Goal: Information Seeking & Learning: Learn about a topic

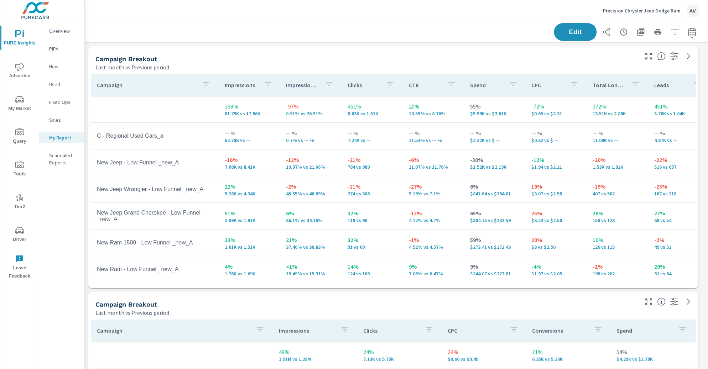
scroll to position [753, 630]
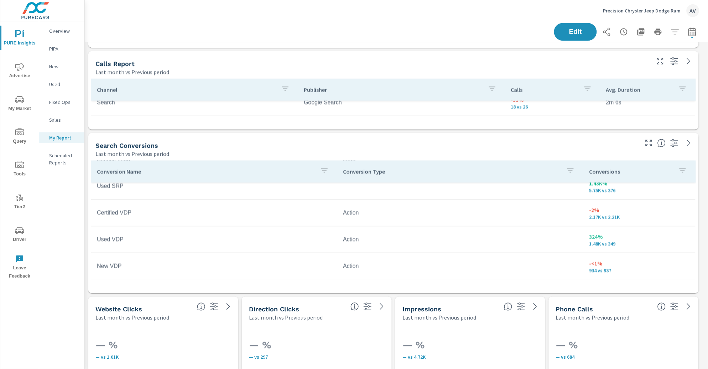
click at [695, 10] on div "AV" at bounding box center [693, 10] width 13 height 13
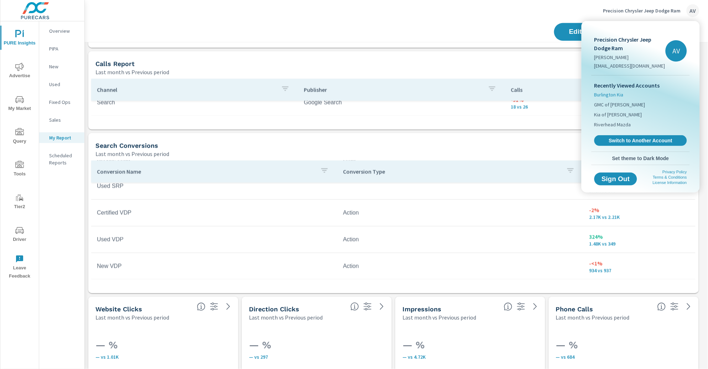
click at [605, 95] on span "Burlington Kia" at bounding box center [608, 94] width 29 height 7
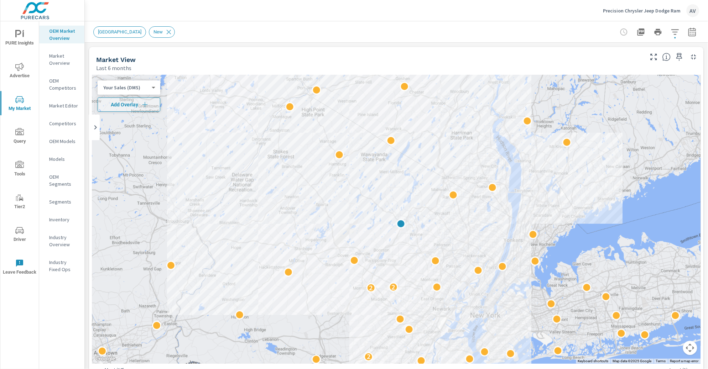
scroll to position [0, 0]
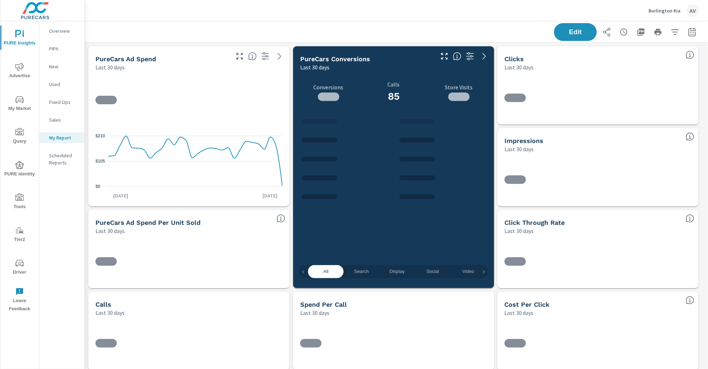
scroll to position [107, 0]
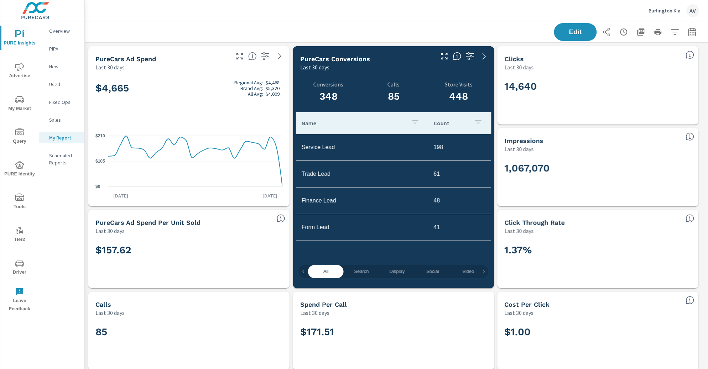
click at [364, 25] on div "Edit" at bounding box center [396, 31] width 606 height 21
click at [244, 19] on div "Burlington Kia AV" at bounding box center [396, 10] width 606 height 21
click at [688, 33] on icon "button" at bounding box center [691, 31] width 7 height 9
click at [627, 65] on select "Custom Yesterday Last week Last 7 days Last 14 days Last 30 days Last 45 days L…" at bounding box center [629, 61] width 71 height 14
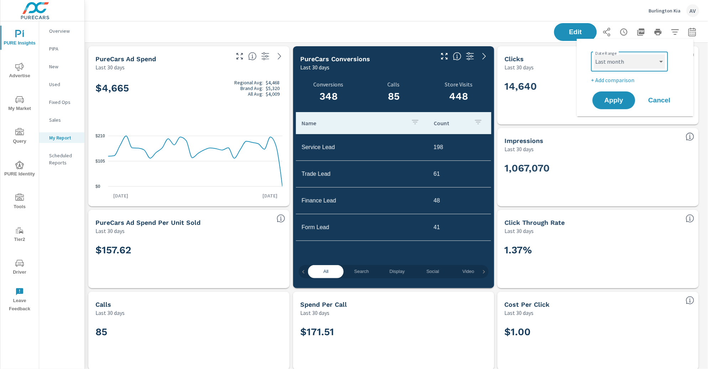
click at [594, 54] on select "Custom Yesterday Last week Last 7 days Last 14 days Last 30 days Last 45 days L…" at bounding box center [629, 61] width 71 height 14
select select "Last month"
click at [620, 79] on p "+ Add comparison" at bounding box center [636, 80] width 91 height 9
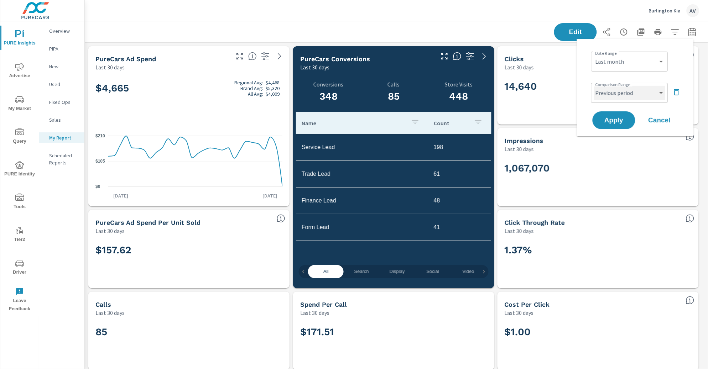
click at [623, 97] on select "Custom Previous period Previous month Previous year" at bounding box center [629, 93] width 71 height 14
click at [594, 86] on select "Custom Previous period Previous month Previous year" at bounding box center [629, 93] width 71 height 14
select select "Previous year"
click at [622, 119] on span "Apply" at bounding box center [613, 120] width 29 height 7
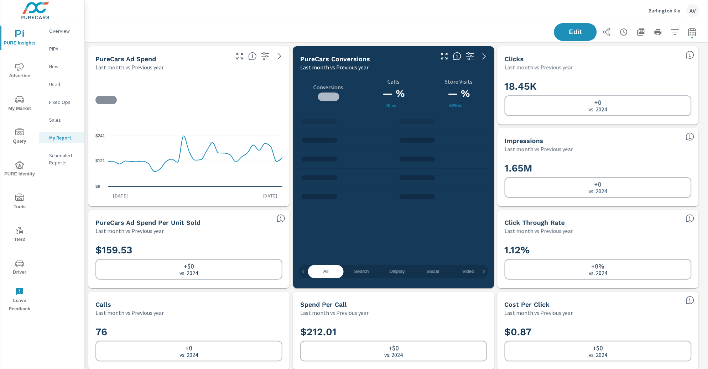
scroll to position [107, 0]
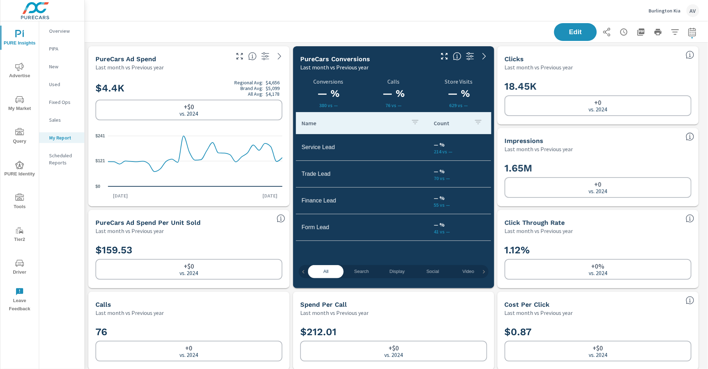
click at [501, 20] on div "Burlington Kia AV" at bounding box center [396, 10] width 606 height 21
click at [448, 33] on div "Edit" at bounding box center [396, 31] width 606 height 21
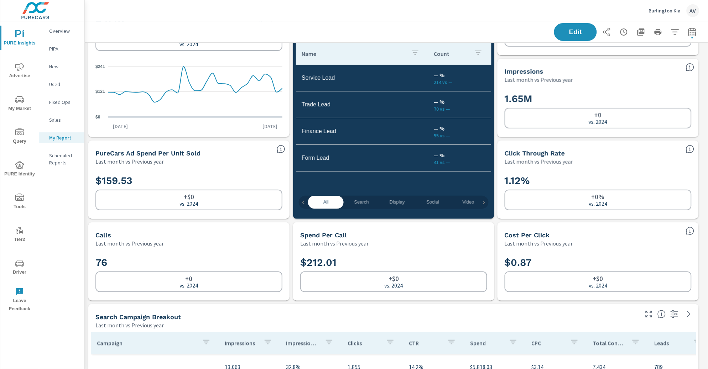
scroll to position [0, 0]
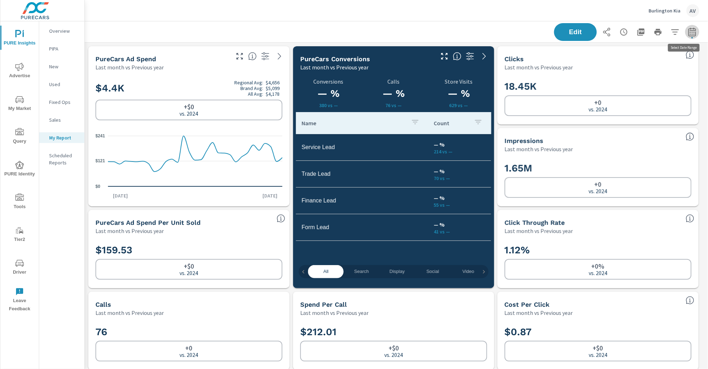
click at [688, 34] on icon "button" at bounding box center [692, 32] width 9 height 9
select select "Last month"
select select "Previous year"
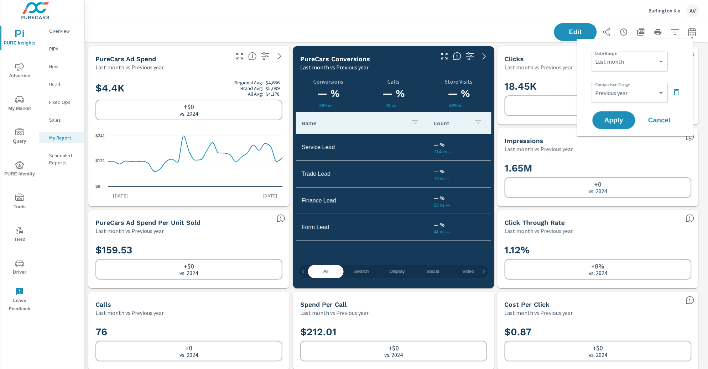
scroll to position [2391, 630]
click at [636, 88] on select "Custom Previous period Previous month Previous year" at bounding box center [629, 93] width 71 height 14
click at [604, 61] on select "Custom Yesterday Last week Last 7 days Last 14 days Last 30 days Last 45 days L…" at bounding box center [629, 61] width 71 height 14
click at [594, 54] on select "Custom Yesterday Last week Last 7 days Last 14 days Last 30 days Last 45 days L…" at bounding box center [629, 61] width 71 height 14
select select "Month to date"
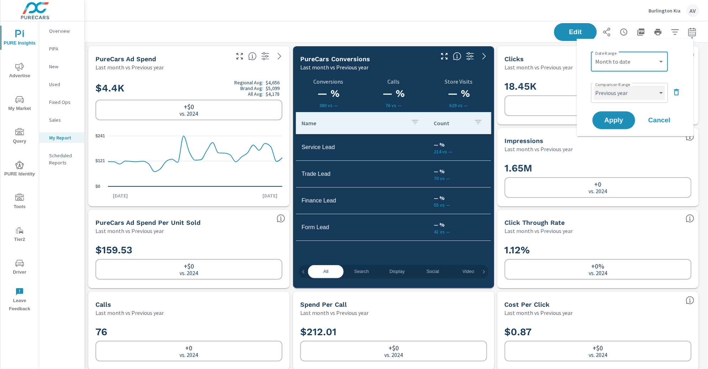
click at [628, 93] on select "Custom Previous period Previous month Previous year" at bounding box center [629, 93] width 71 height 14
click at [594, 86] on select "Custom Previous period Previous month Previous year" at bounding box center [629, 93] width 71 height 14
select select "Previous month"
click at [616, 120] on span "Apply" at bounding box center [613, 120] width 29 height 7
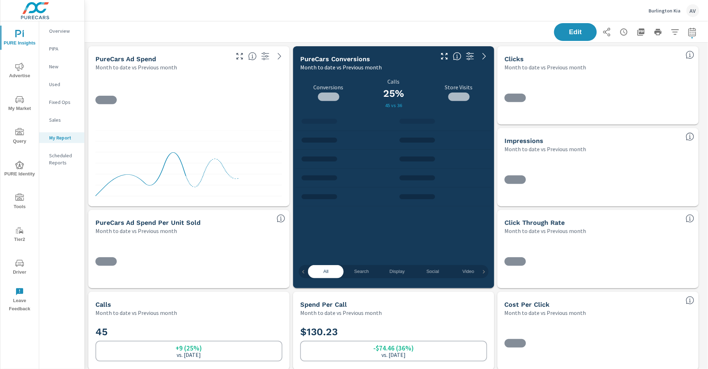
scroll to position [107, 0]
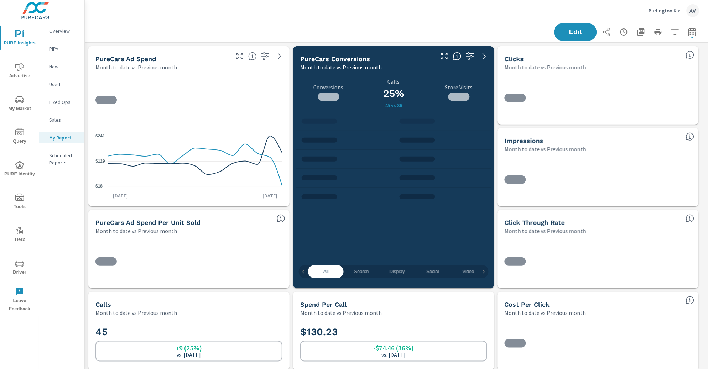
click at [501, 36] on div "Edit" at bounding box center [396, 31] width 606 height 21
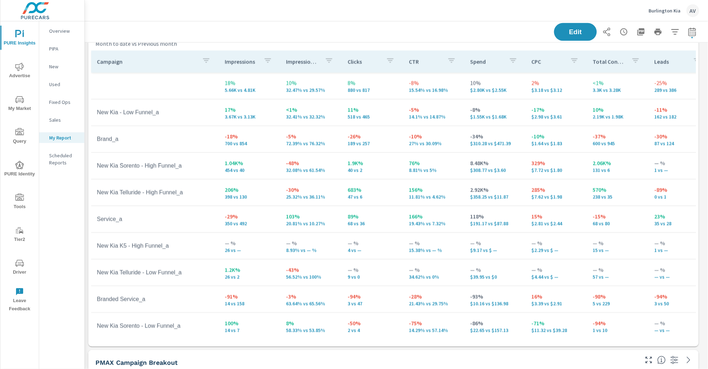
scroll to position [352, 0]
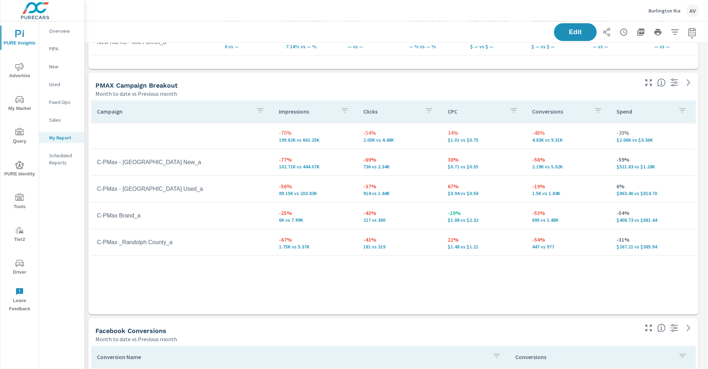
scroll to position [630, 0]
click at [333, 263] on div "Campaign Impressions Clicks CPC Conversions Spend -70% 199.62K vs 661.25K -54% …" at bounding box center [393, 200] width 605 height 201
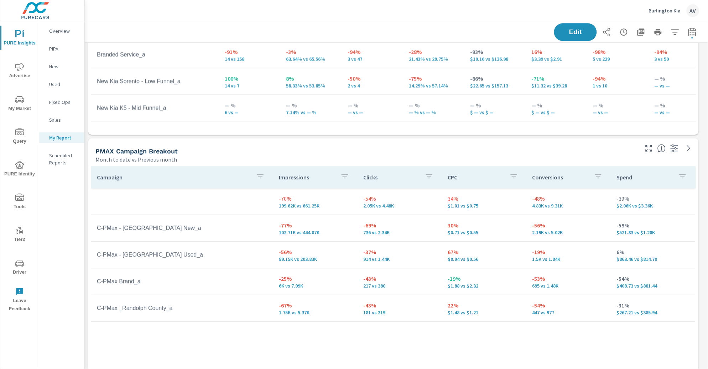
scroll to position [566, 0]
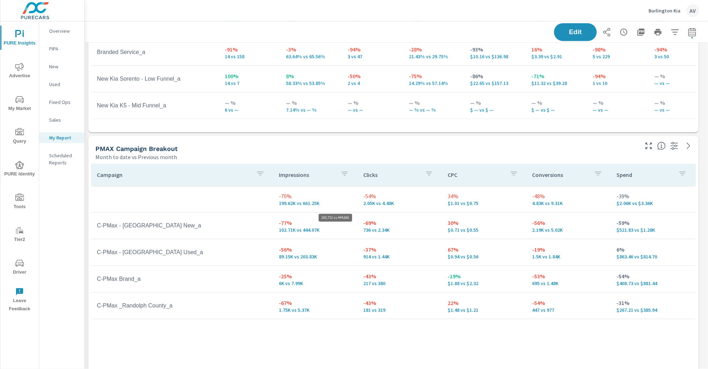
click at [306, 229] on p "102.71K vs 444.07K" at bounding box center [315, 230] width 73 height 6
click at [16, 203] on span "Tools" at bounding box center [19, 202] width 34 height 17
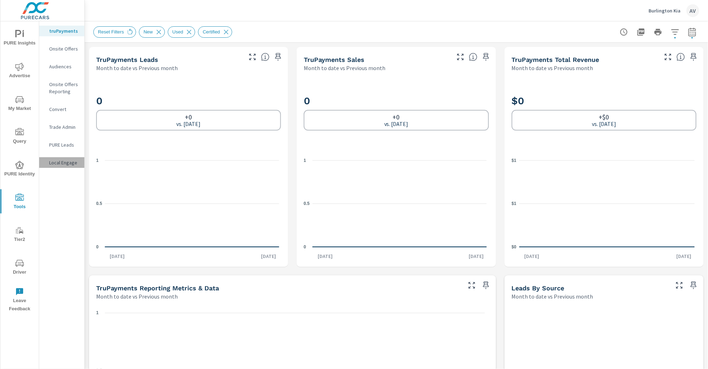
click at [58, 161] on p "Local Engage" at bounding box center [64, 162] width 30 height 7
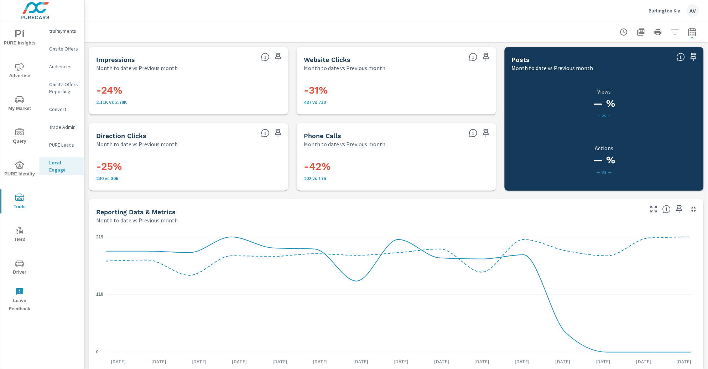
click at [300, 62] on div "Website Clicks Month to date vs Previous month" at bounding box center [381, 59] width 169 height 25
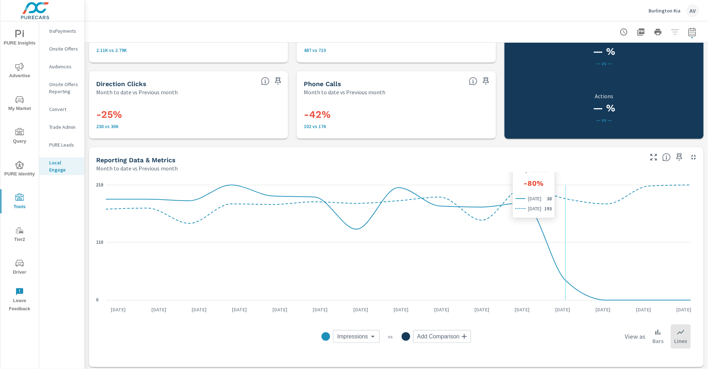
scroll to position [54, 0]
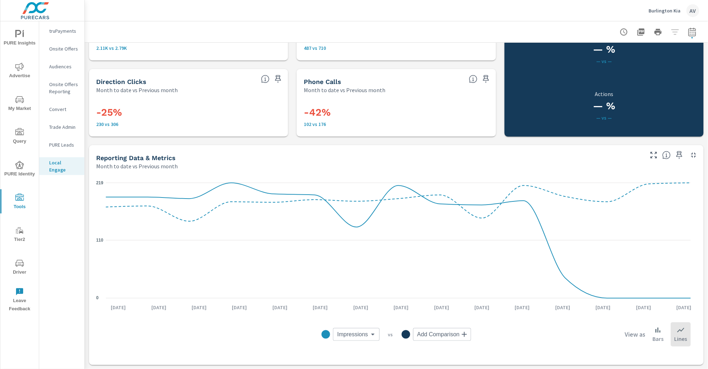
click at [493, 98] on div "Impressions Month to date vs Previous month -24% 2.11K vs 2.79K Website Clicks …" at bounding box center [396, 179] width 623 height 381
click at [496, 67] on div "Impressions Month to date vs Previous month -24% 2.11K vs 2.79K Website Clicks …" at bounding box center [396, 179] width 623 height 381
click at [361, 334] on span "Impressions" at bounding box center [352, 334] width 31 height 7
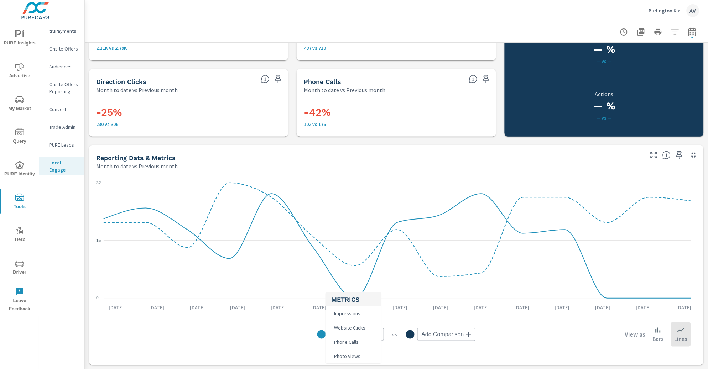
click at [356, 335] on body "PURE Insights Advertise My Market Query PURE Identity Tools Tier2 Driver Leave …" at bounding box center [354, 184] width 708 height 369
click at [354, 332] on span "Website Clicks" at bounding box center [349, 328] width 36 height 10
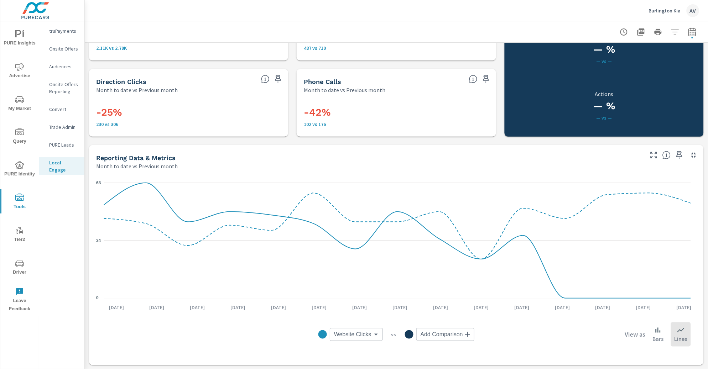
click at [354, 331] on body "PURE Insights Advertise My Market Query PURE Identity Tools Tier2 Driver Leave …" at bounding box center [354, 184] width 708 height 369
click at [362, 346] on li "Phone Calls" at bounding box center [353, 342] width 53 height 14
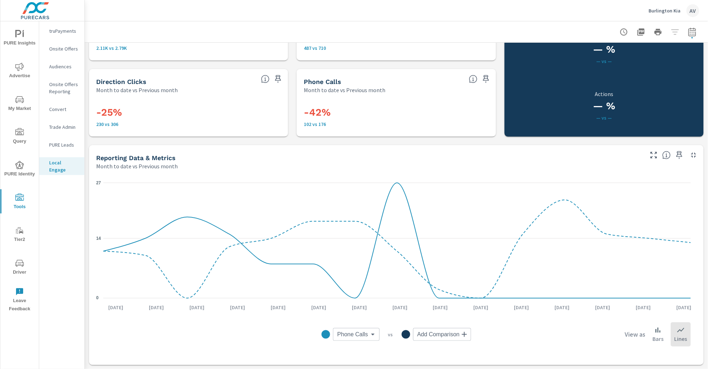
click at [361, 336] on body "PURE Insights Advertise My Market Query PURE Identity Tools Tier2 Driver Leave …" at bounding box center [354, 184] width 708 height 369
click at [364, 351] on li "Photo Views" at bounding box center [354, 356] width 48 height 14
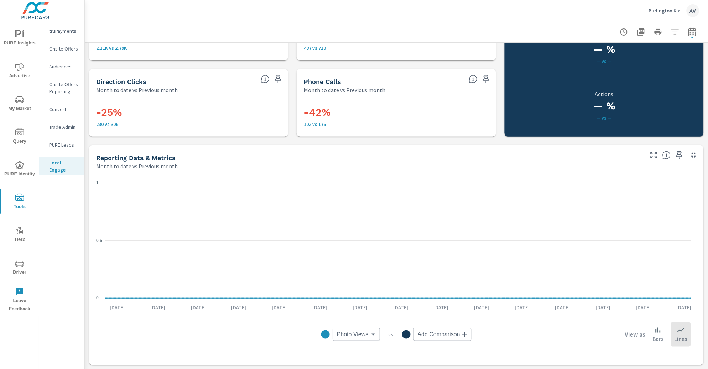
click at [365, 335] on body "PURE Insights Advertise My Market Query PURE Identity Tools Tier2 Driver Leave …" at bounding box center [354, 184] width 708 height 369
click at [360, 313] on span "Impressions" at bounding box center [350, 314] width 31 height 10
type input "Impressions"
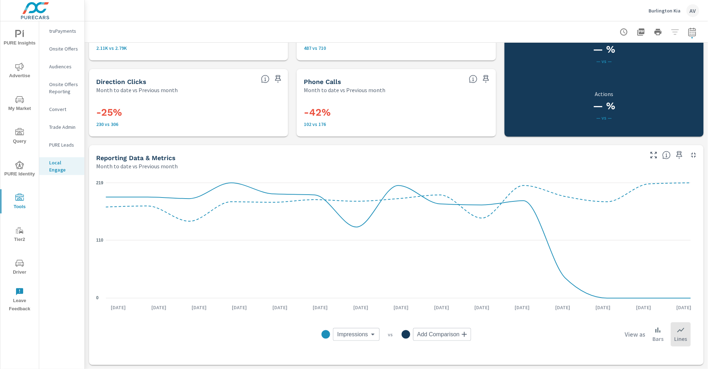
click at [255, 152] on div "Reporting Data & Metrics Month to date vs Previous month" at bounding box center [367, 157] width 556 height 25
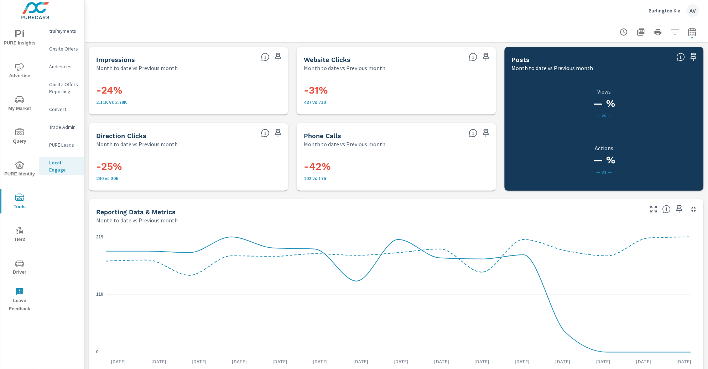
click at [67, 145] on p "PURE Leads" at bounding box center [64, 144] width 30 height 7
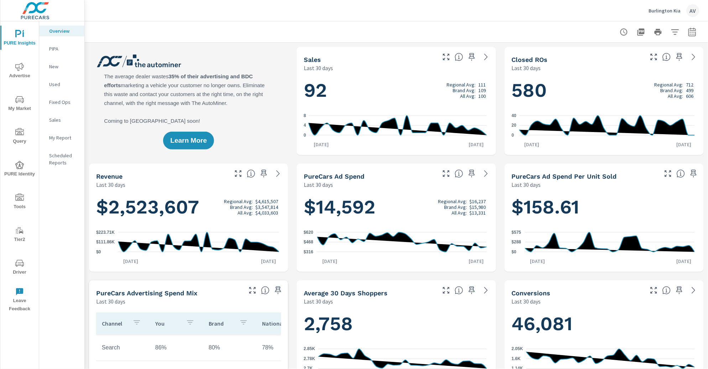
click at [259, 89] on div "Learn More" at bounding box center [188, 101] width 199 height 108
click at [688, 36] on icon "button" at bounding box center [691, 31] width 7 height 9
select select "Last 30 days"
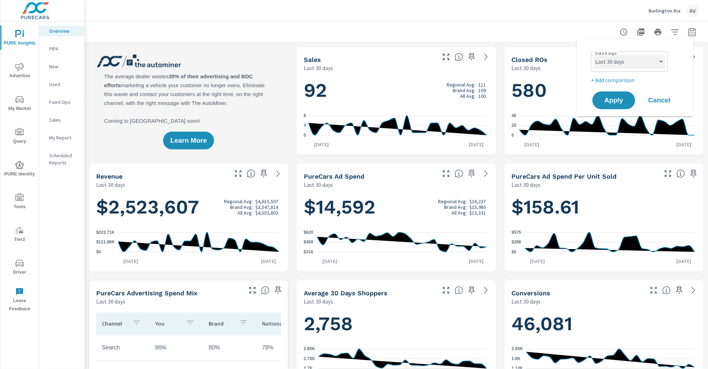
click at [641, 58] on select "Custom [DATE] Last week Last 7 days Last 14 days Last 30 days Last 45 days Last…" at bounding box center [629, 61] width 71 height 14
click at [17, 269] on span "Driver" at bounding box center [19, 267] width 34 height 17
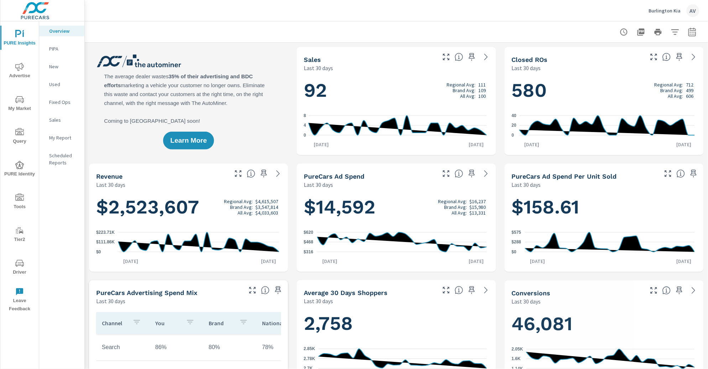
scroll to position [0, 0]
click at [284, 112] on div "Learn More" at bounding box center [188, 101] width 199 height 108
click at [690, 34] on icon "button" at bounding box center [692, 33] width 5 height 3
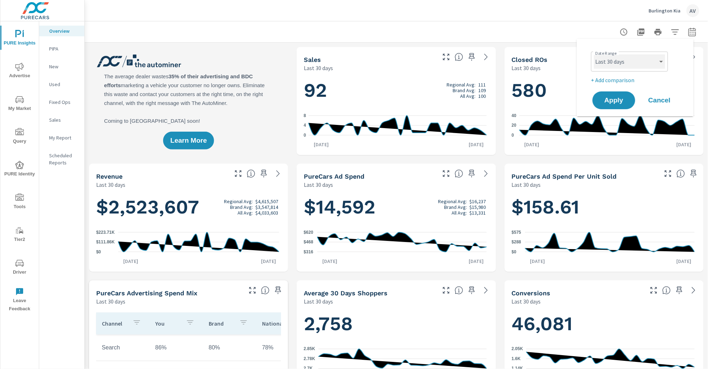
click at [640, 67] on select "Custom [DATE] Last week Last 7 days Last 14 days Last 30 days Last 45 days Last…" at bounding box center [629, 61] width 71 height 14
click at [594, 54] on select "Custom [DATE] Last week Last 7 days Last 14 days Last 30 days Last 45 days Last…" at bounding box center [629, 61] width 71 height 14
select select "Last month"
click at [620, 80] on p "+ Add comparison" at bounding box center [636, 80] width 91 height 9
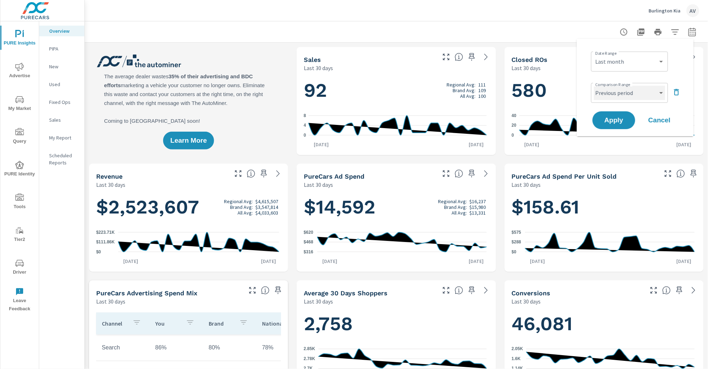
click at [612, 97] on select "Custom Previous period Previous month Previous year" at bounding box center [629, 93] width 71 height 14
click at [594, 86] on select "Custom Previous period Previous month Previous year" at bounding box center [629, 93] width 71 height 14
select select "Previous year"
click at [611, 117] on span "Apply" at bounding box center [613, 120] width 29 height 7
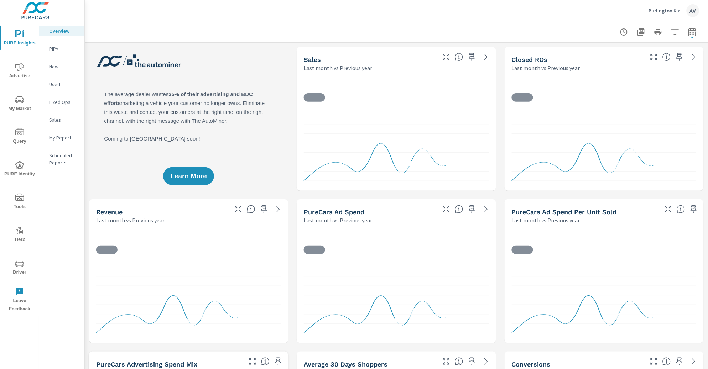
scroll to position [0, 0]
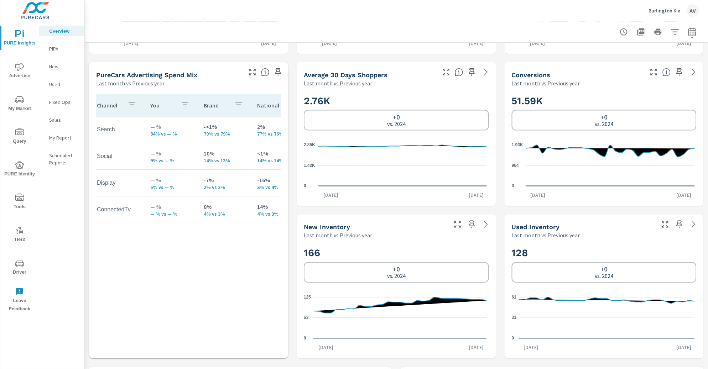
scroll to position [0, 8]
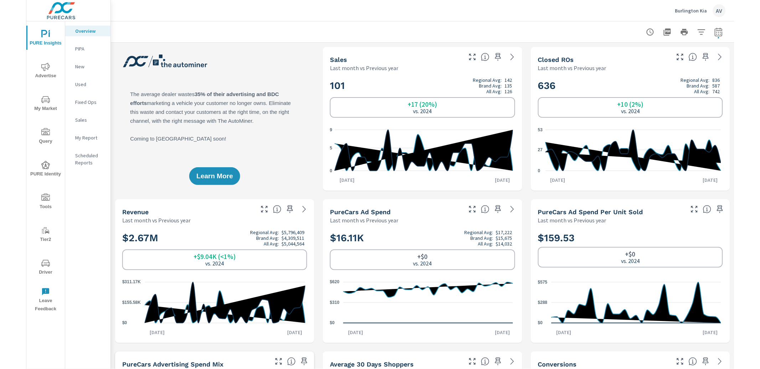
scroll to position [1, 0]
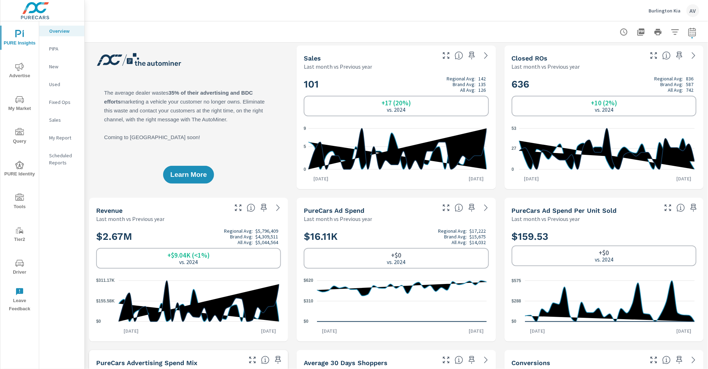
click at [274, 67] on div "Learn More" at bounding box center [188, 118] width 199 height 144
click at [271, 76] on div "Learn More" at bounding box center [188, 118] width 199 height 144
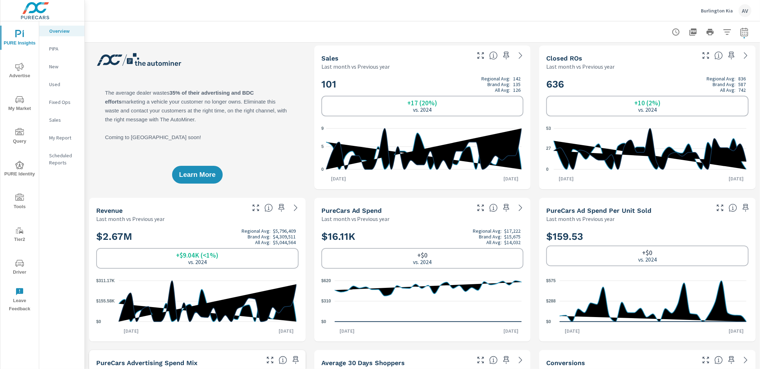
click at [271, 59] on div "Learn More" at bounding box center [197, 118] width 217 height 144
click at [708, 30] on button "button" at bounding box center [744, 32] width 14 height 14
select select "Last month"
select select "Previous year"
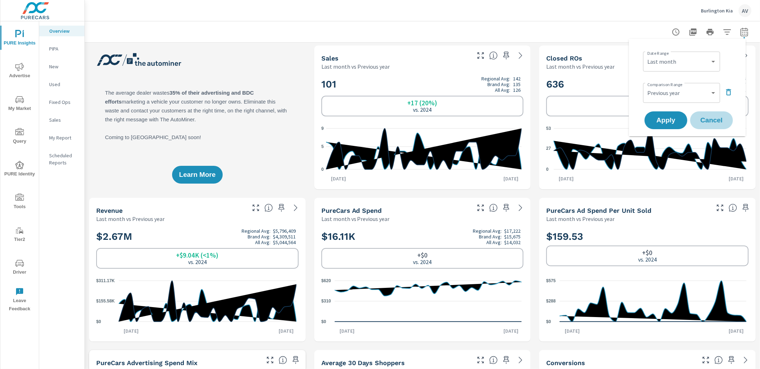
click at [708, 119] on span "Cancel" at bounding box center [711, 120] width 28 height 6
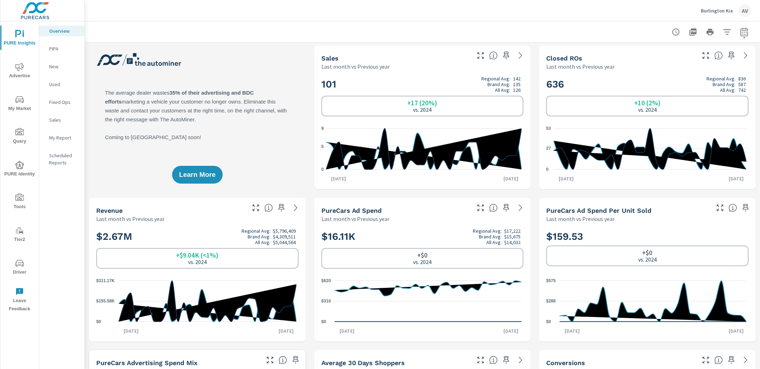
click at [269, 81] on div "Learn More" at bounding box center [197, 118] width 217 height 144
click at [285, 77] on div "Learn More" at bounding box center [197, 118] width 217 height 144
click at [58, 68] on p "New" at bounding box center [64, 66] width 30 height 7
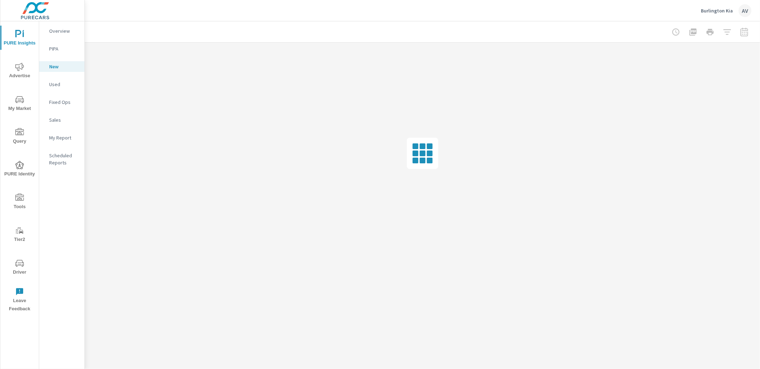
click at [21, 70] on icon "nav menu" at bounding box center [19, 67] width 9 height 9
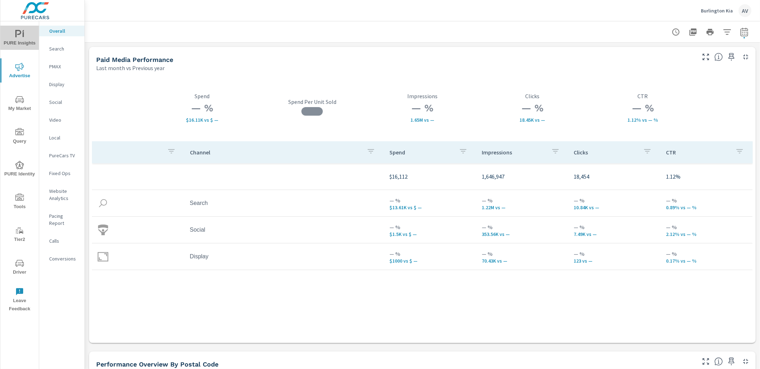
click at [24, 37] on span "PURE Insights" at bounding box center [19, 38] width 34 height 17
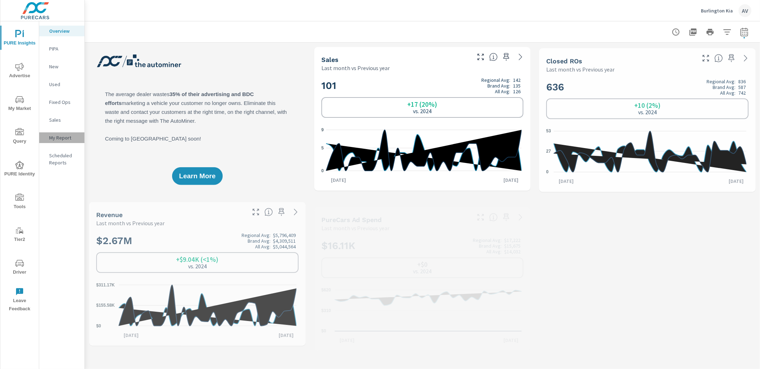
click at [59, 136] on p "My Report" at bounding box center [64, 137] width 30 height 7
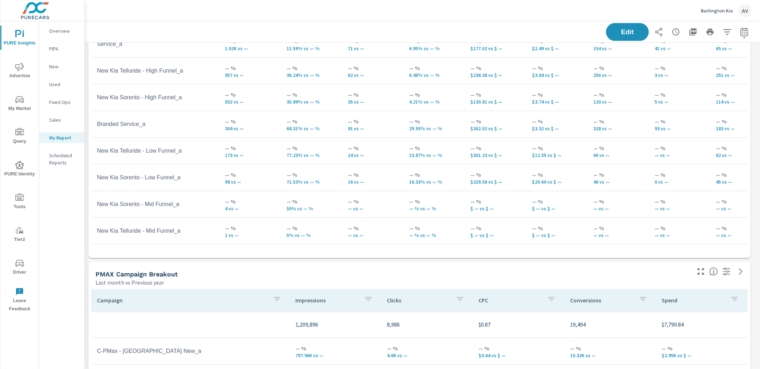
scroll to position [440, 0]
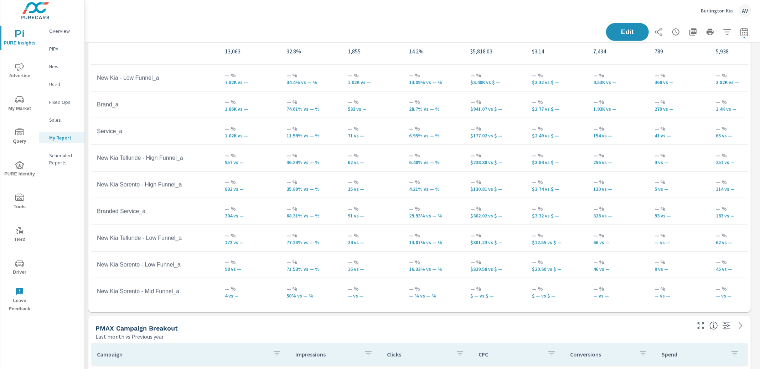
scroll to position [387, 0]
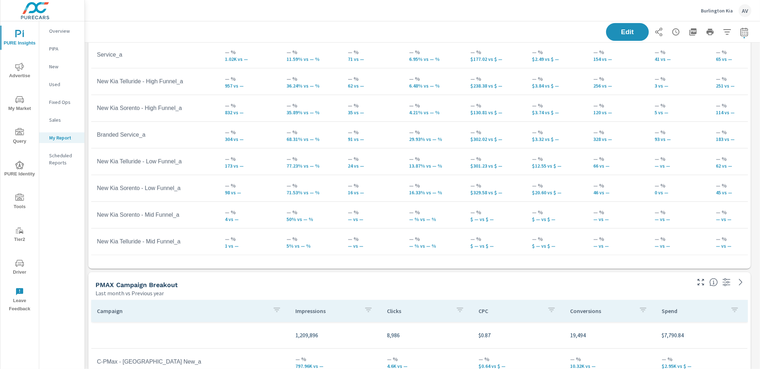
scroll to position [372, 0]
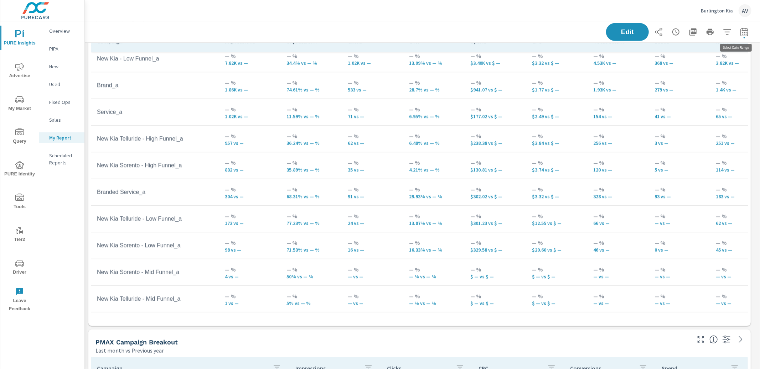
click at [708, 35] on icon "button" at bounding box center [744, 32] width 9 height 9
select select "Last month"
select select "Previous year"
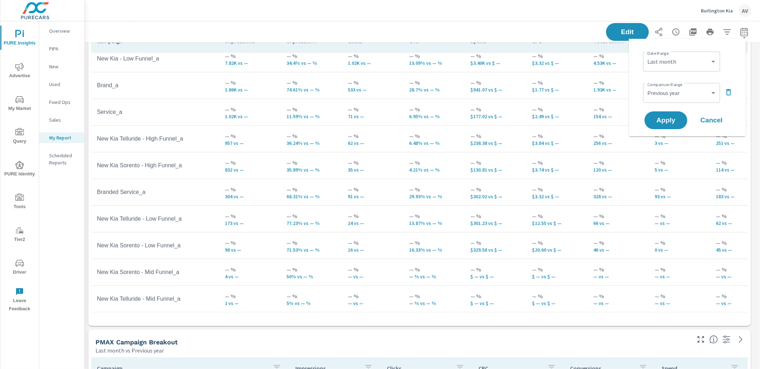
scroll to position [2391, 682]
click at [674, 65] on select "Custom Yesterday Last week Last 7 days Last 14 days Last 30 days Last 45 days L…" at bounding box center [681, 61] width 71 height 14
click at [646, 54] on select "Custom Yesterday Last week Last 7 days Last 14 days Last 30 days Last 45 days L…" at bounding box center [681, 61] width 71 height 14
select select "Month to date"
click at [671, 114] on button "Apply" at bounding box center [666, 120] width 44 height 19
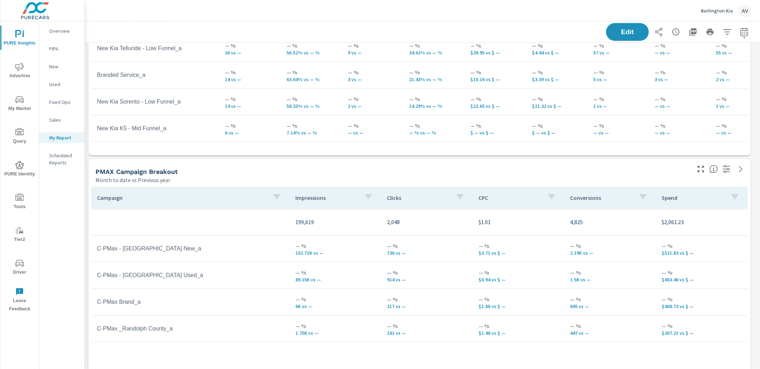
scroll to position [540, 0]
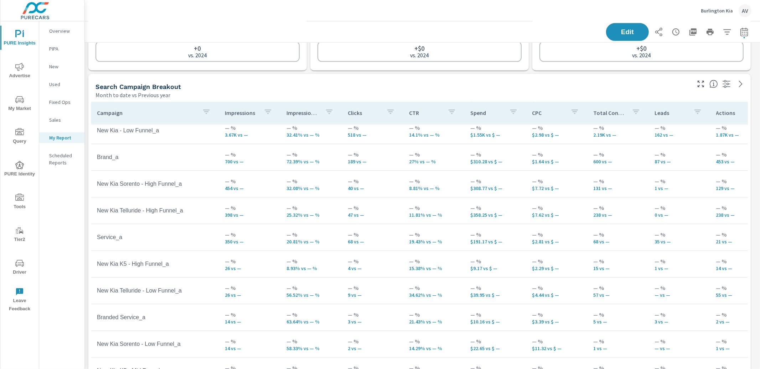
scroll to position [324, 0]
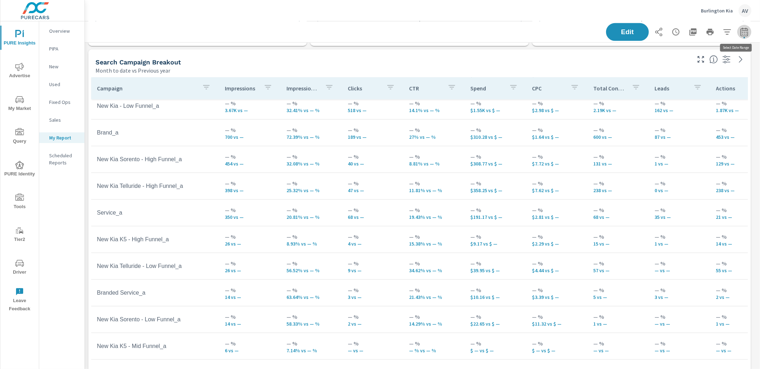
click at [708, 32] on icon "button" at bounding box center [744, 32] width 9 height 9
select select "Month to date"
select select "Previous year"
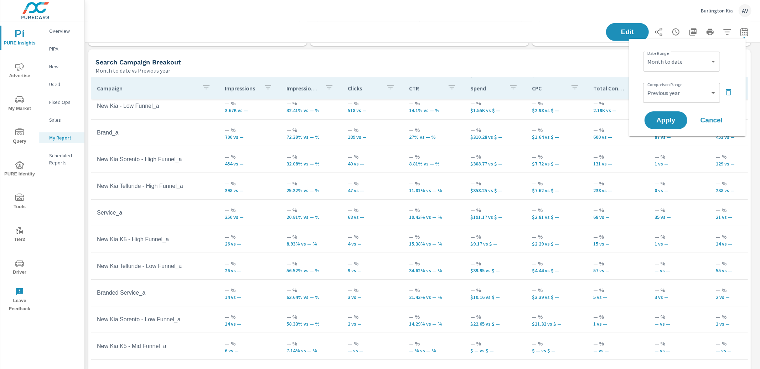
scroll to position [2391, 682]
click at [708, 118] on span "Cancel" at bounding box center [711, 120] width 28 height 6
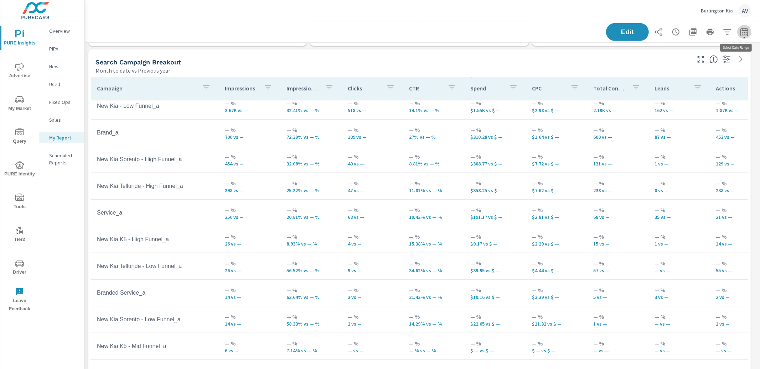
click at [708, 32] on button "button" at bounding box center [744, 32] width 14 height 14
select select "Month to date"
select select "Previous year"
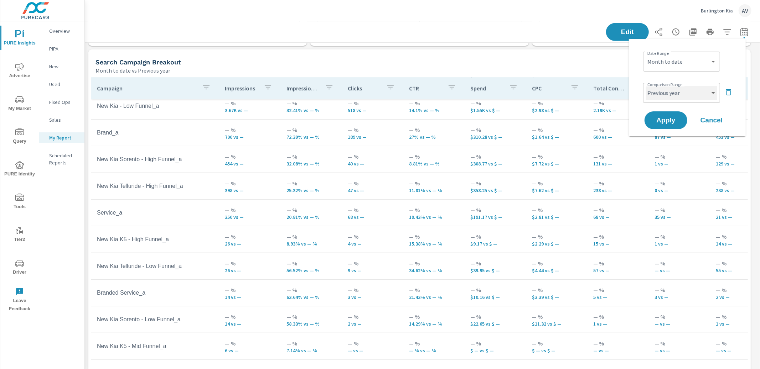
click at [696, 94] on select "Custom Previous period Previous month Previous year" at bounding box center [681, 93] width 71 height 14
click at [708, 118] on span "Cancel" at bounding box center [711, 120] width 28 height 6
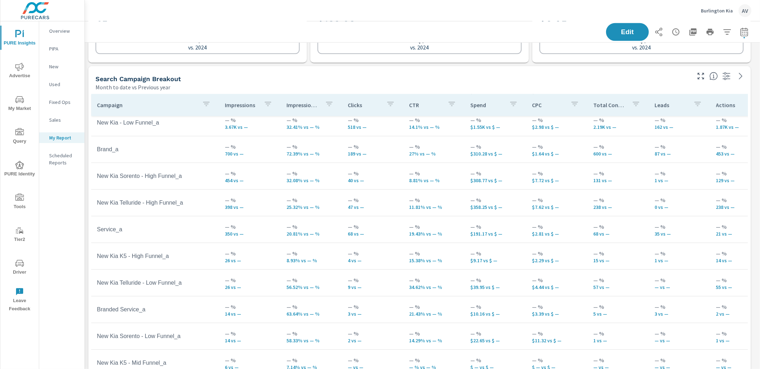
scroll to position [332, 0]
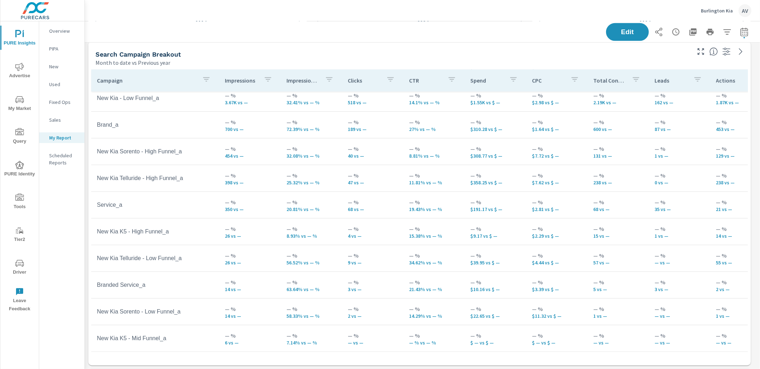
click at [17, 72] on span "Advertise" at bounding box center [19, 71] width 34 height 17
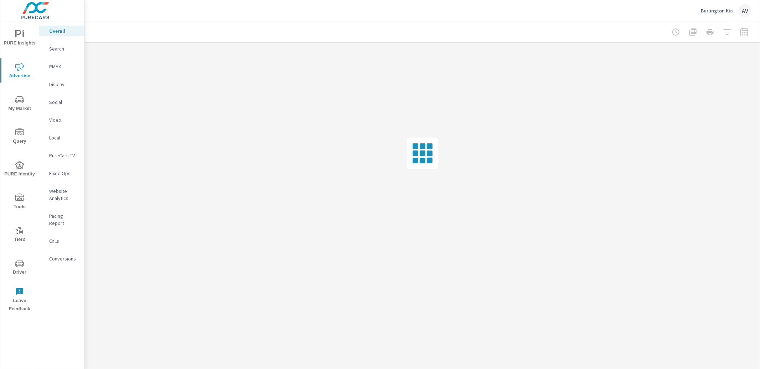
click at [55, 198] on p "Website Analytics" at bounding box center [64, 195] width 30 height 14
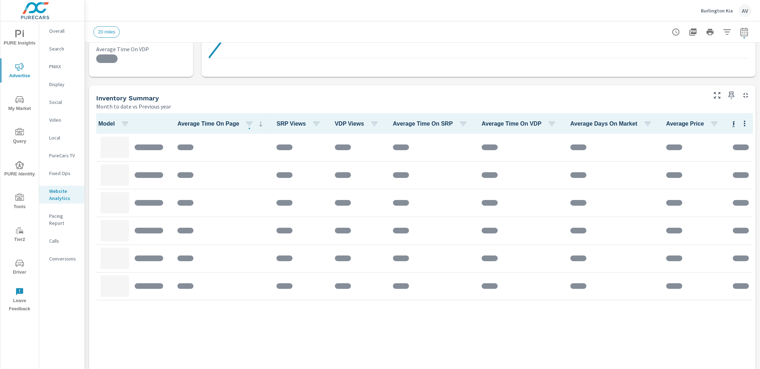
scroll to position [268, 0]
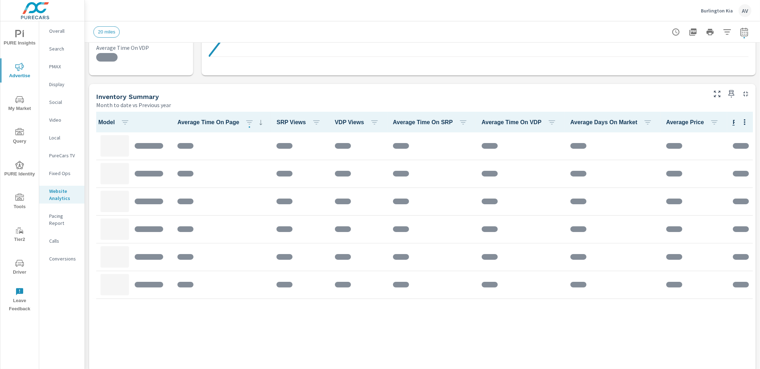
click at [198, 100] on div "Inventory Summary" at bounding box center [400, 97] width 609 height 8
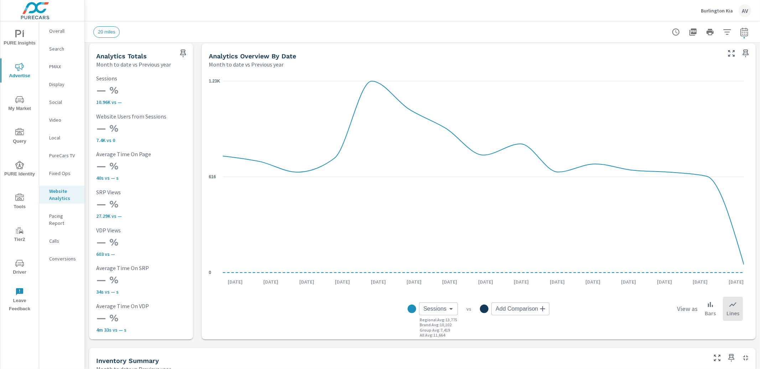
scroll to position [0, 0]
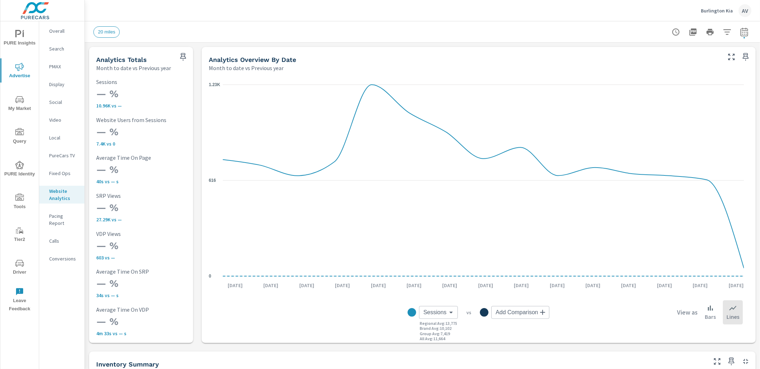
click at [24, 67] on icon "nav menu" at bounding box center [19, 67] width 9 height 9
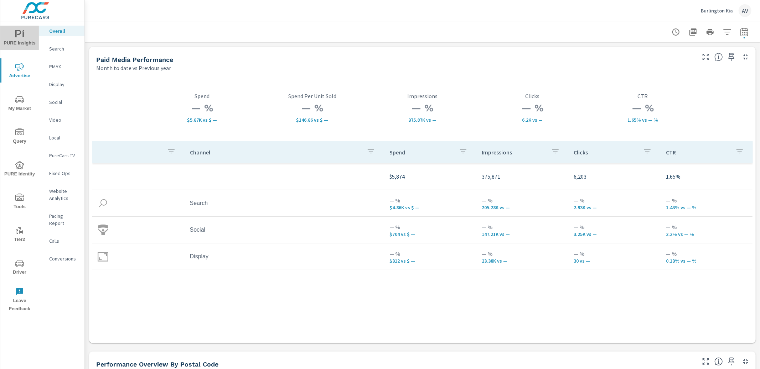
click at [18, 43] on span "PURE Insights" at bounding box center [19, 38] width 34 height 17
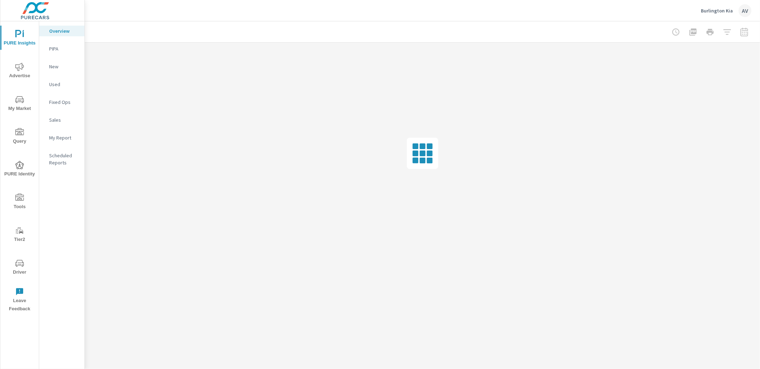
click at [62, 135] on p "My Report" at bounding box center [64, 137] width 30 height 7
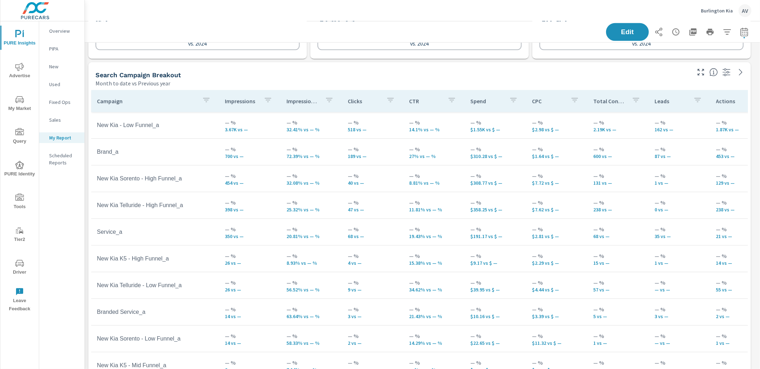
scroll to position [330, 0]
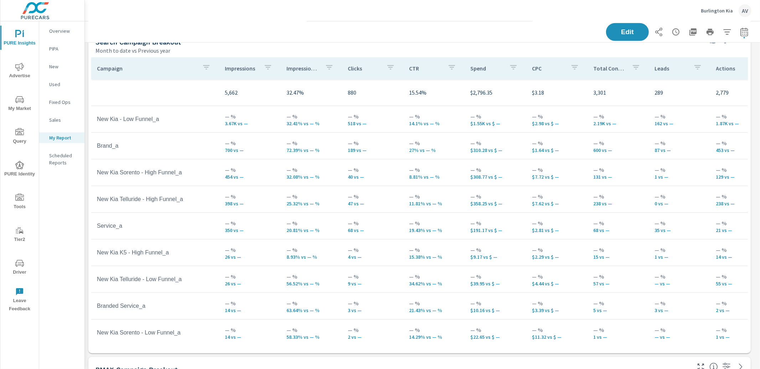
scroll to position [350, 0]
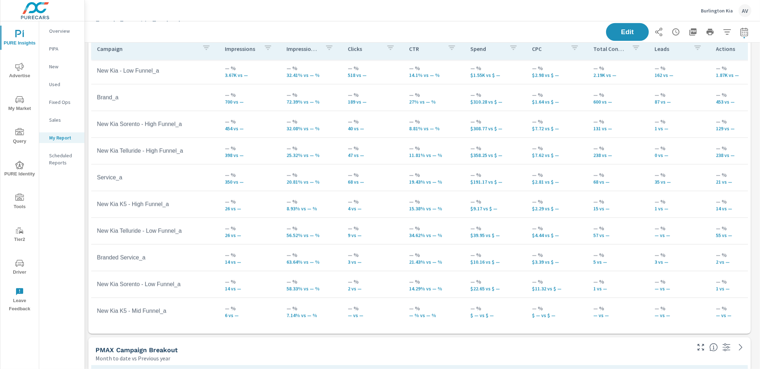
scroll to position [19, 0]
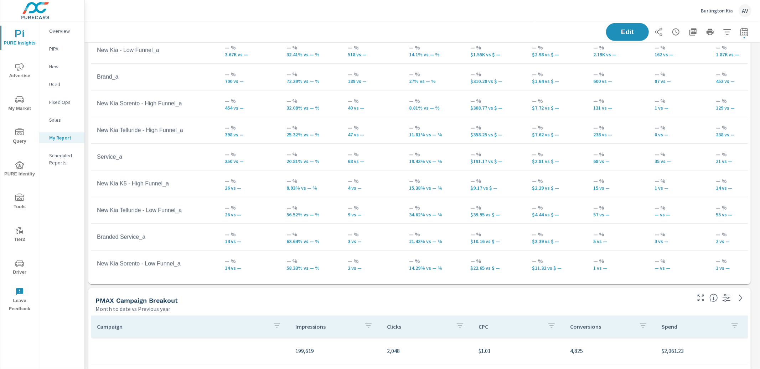
scroll to position [413, 0]
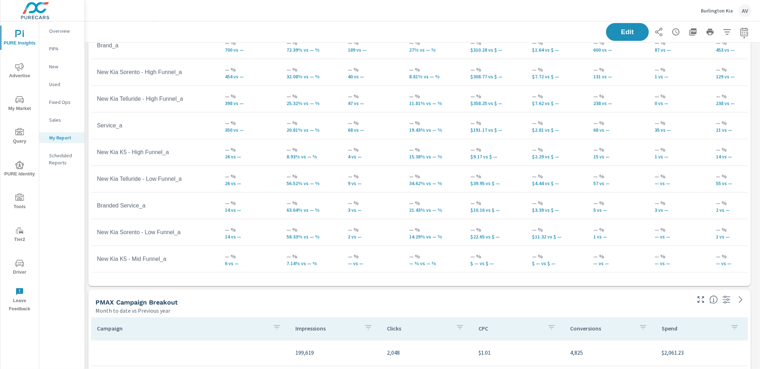
scroll to position [415, 0]
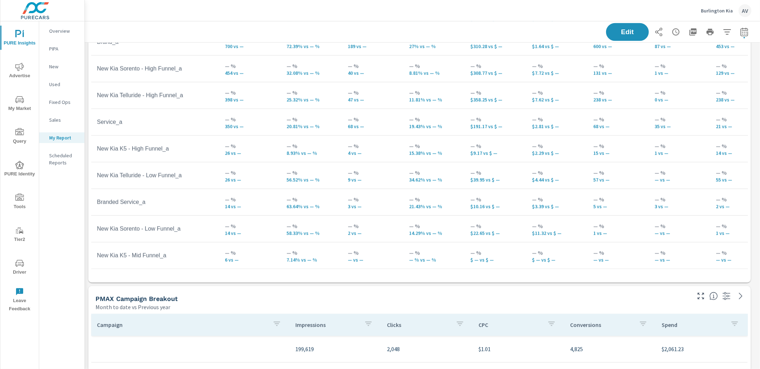
click at [88, 123] on div "Campaign Impressions Impression Share Clicks CTR Spend CPC Total Conversions Le…" at bounding box center [419, 133] width 662 height 299
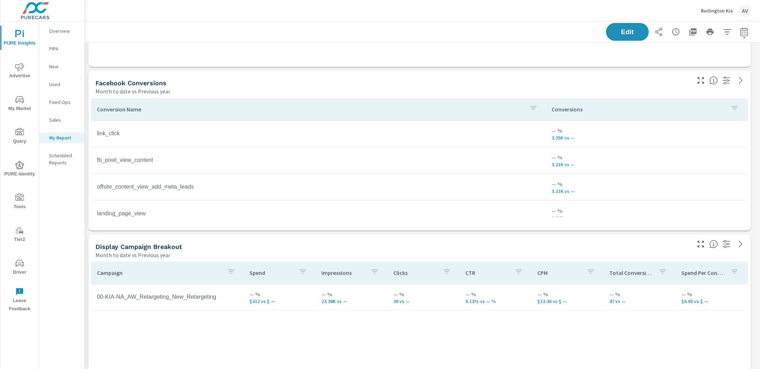
scroll to position [876, 0]
click at [708, 35] on icon "button" at bounding box center [744, 32] width 9 height 9
select select "Month to date"
select select "Previous year"
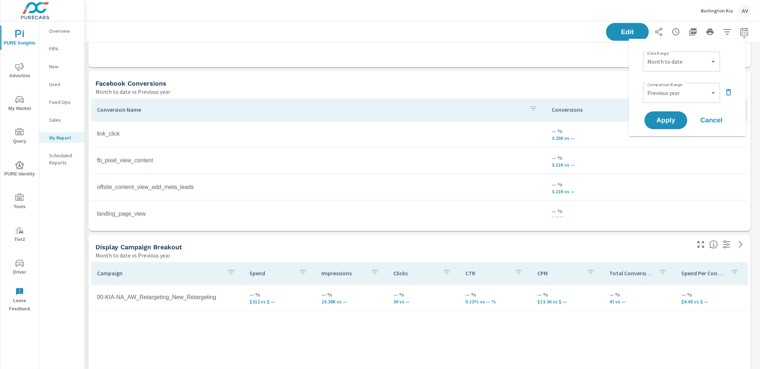
scroll to position [2391, 682]
click at [689, 62] on select "Custom Yesterday Last week Last 7 days Last 14 days Last 30 days Last 45 days L…" at bounding box center [681, 61] width 71 height 14
click at [646, 54] on select "Custom Yesterday Last week Last 7 days Last 14 days Last 30 days Last 45 days L…" at bounding box center [681, 61] width 71 height 14
select select "Last month"
click at [663, 120] on span "Apply" at bounding box center [665, 120] width 29 height 7
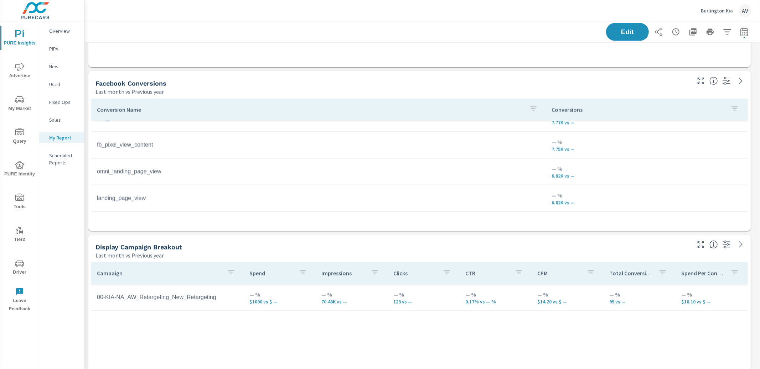
scroll to position [2391, 682]
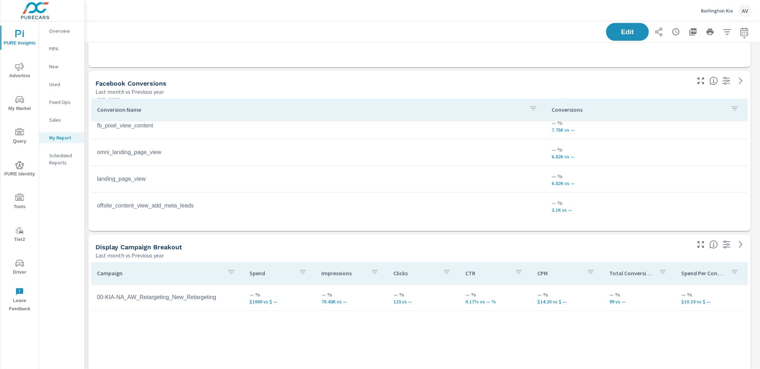
scroll to position [2391, 682]
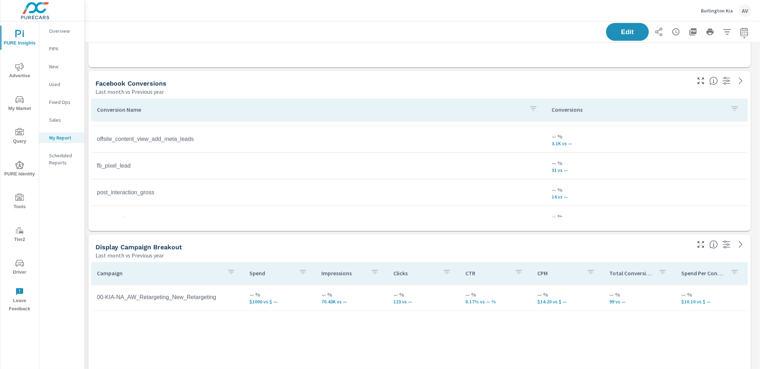
scroll to position [8, 0]
click at [472, 90] on div "Last month vs Previous year" at bounding box center [392, 92] width 594 height 9
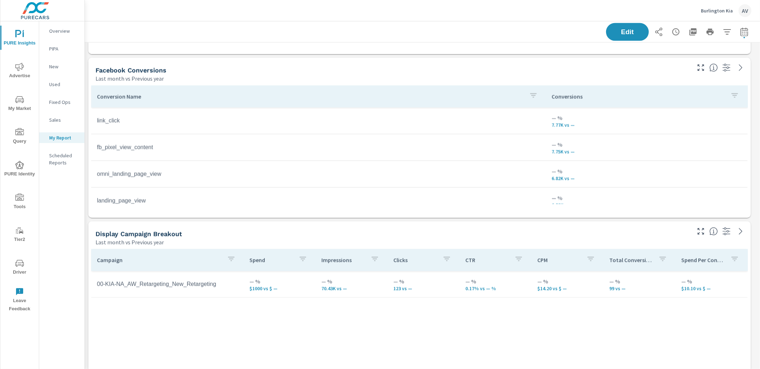
scroll to position [901, 0]
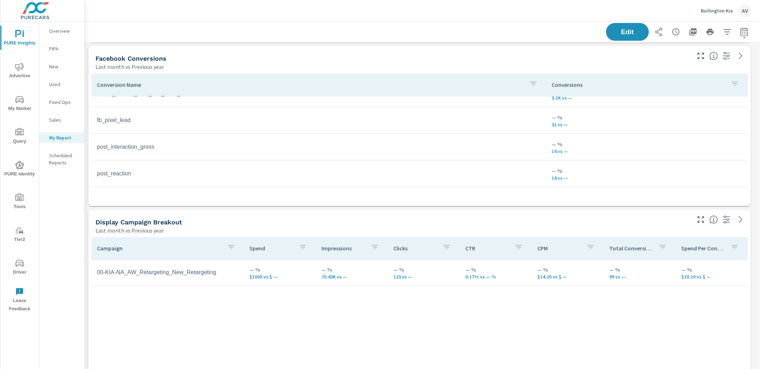
scroll to position [129, 0]
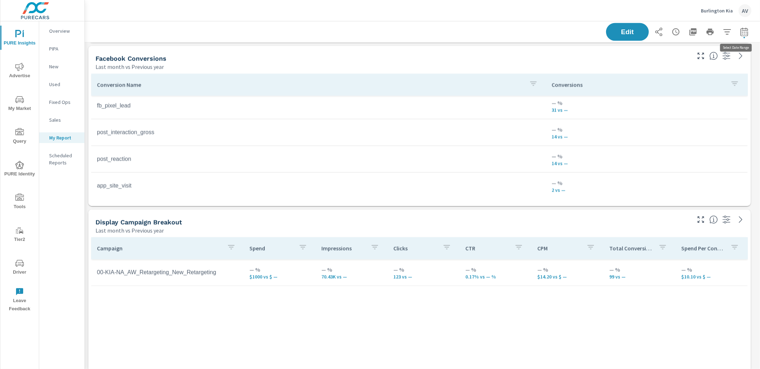
click at [708, 32] on icon "button" at bounding box center [743, 33] width 5 height 3
select select "Last month"
select select "Previous year"
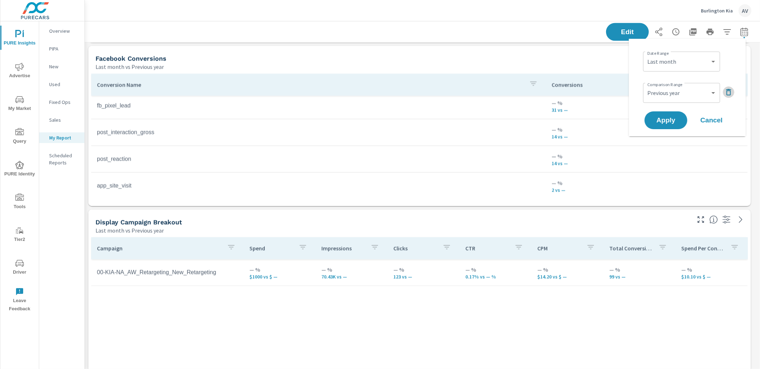
click at [708, 90] on icon "button" at bounding box center [728, 92] width 5 height 6
click at [672, 105] on button "Apply" at bounding box center [666, 100] width 44 height 19
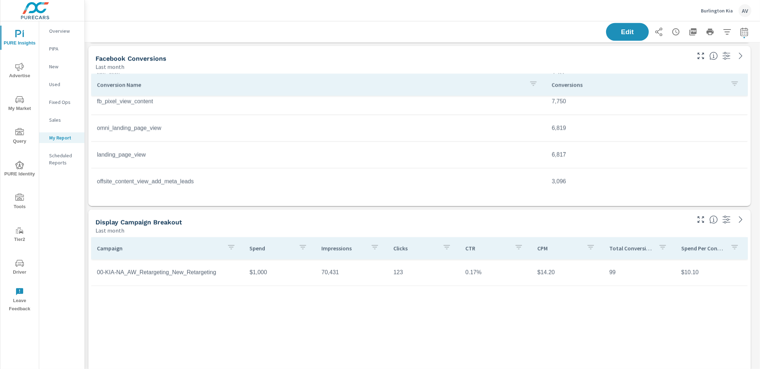
scroll to position [35, 0]
drag, startPoint x: 150, startPoint y: 150, endPoint x: 93, endPoint y: 150, distance: 56.6
click at [93, 150] on td "post_interaction_gross" at bounding box center [318, 150] width 455 height 18
drag, startPoint x: 150, startPoint y: 179, endPoint x: 96, endPoint y: 179, distance: 54.1
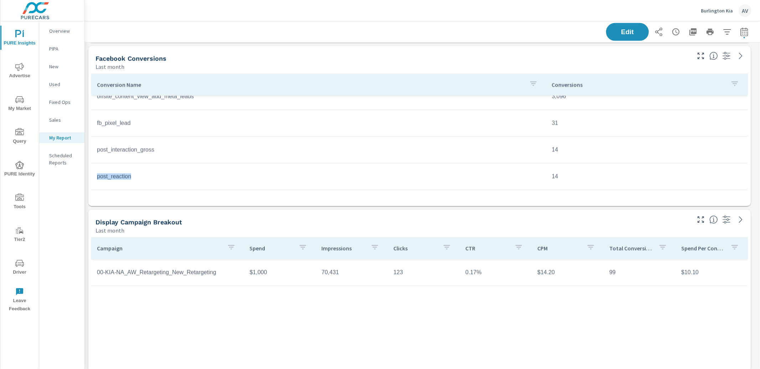
click at [96, 179] on td "post_reaction" at bounding box center [318, 177] width 455 height 18
click at [185, 173] on td "post_reaction" at bounding box center [318, 177] width 455 height 18
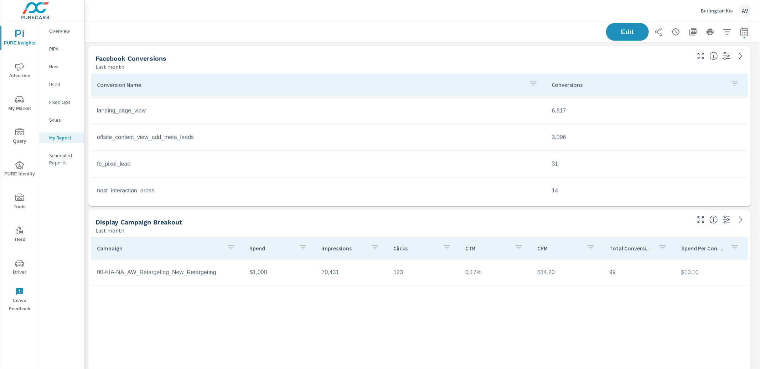
scroll to position [79, 0]
click at [88, 51] on div "Facebook Conversions Last month" at bounding box center [390, 58] width 604 height 25
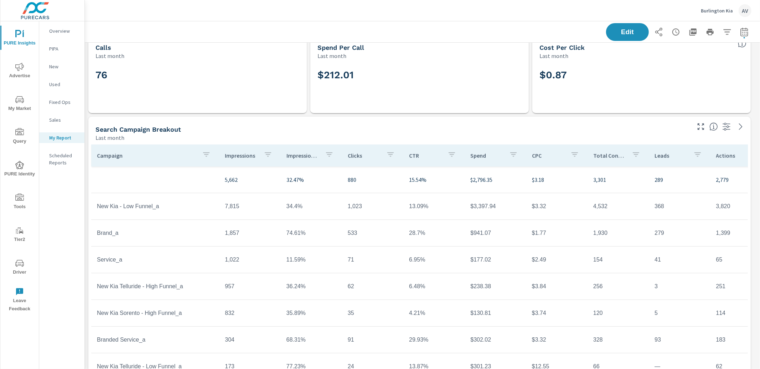
scroll to position [258, 0]
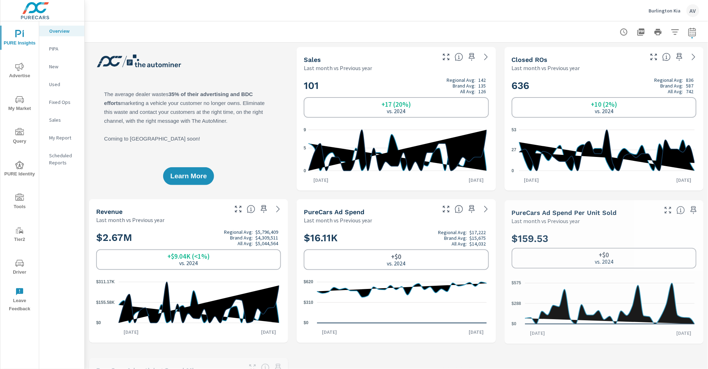
scroll to position [0, 0]
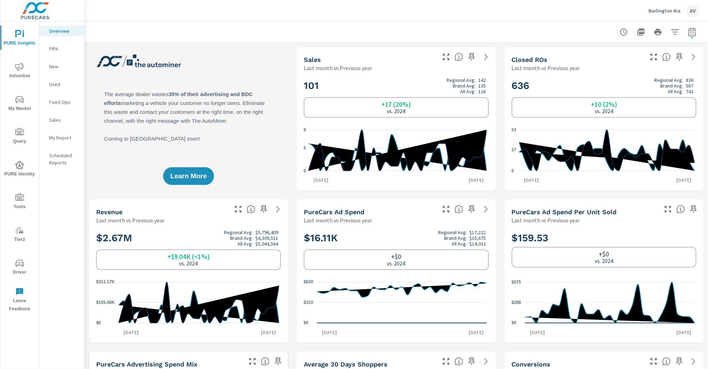
click at [22, 70] on icon "nav menu" at bounding box center [19, 67] width 9 height 9
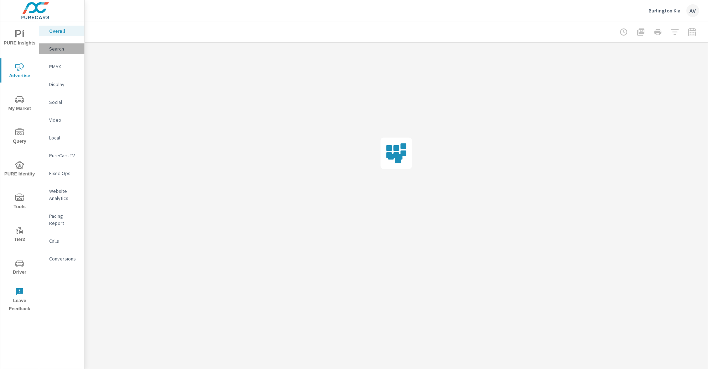
click at [46, 45] on div "Search" at bounding box center [61, 48] width 45 height 11
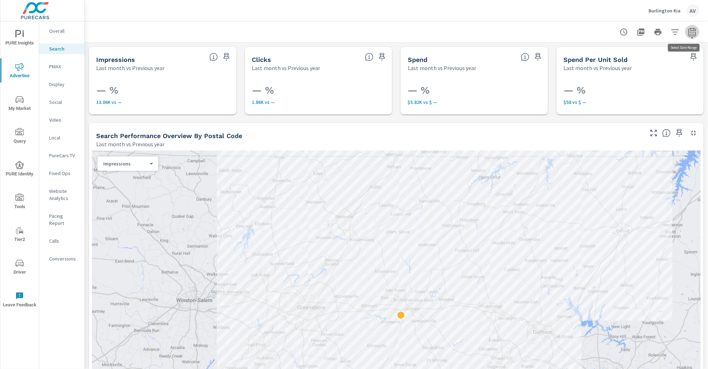
click at [690, 32] on icon "button" at bounding box center [692, 33] width 5 height 3
select select "Last month"
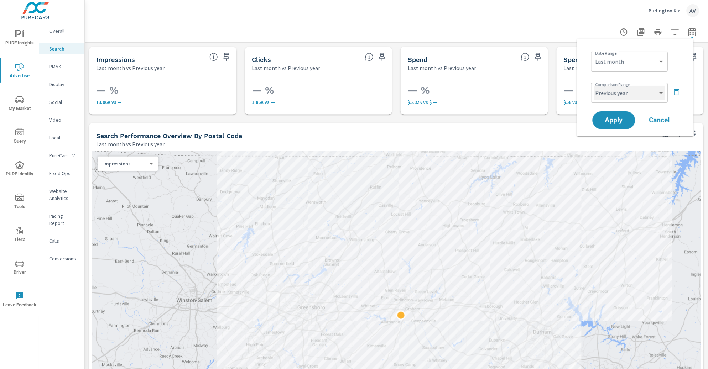
click at [658, 93] on select "Custom Previous period Previous month Previous year" at bounding box center [629, 93] width 71 height 14
click at [594, 86] on select "Custom Previous period Previous month Previous year" at bounding box center [629, 93] width 71 height 14
select select "Previous month"
click at [614, 121] on span "Apply" at bounding box center [613, 120] width 29 height 7
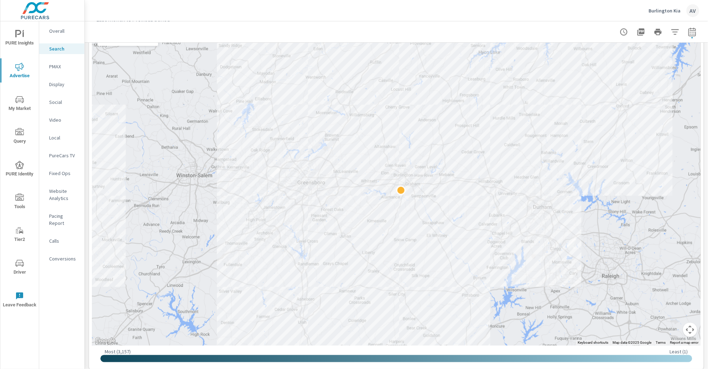
scroll to position [124, 0]
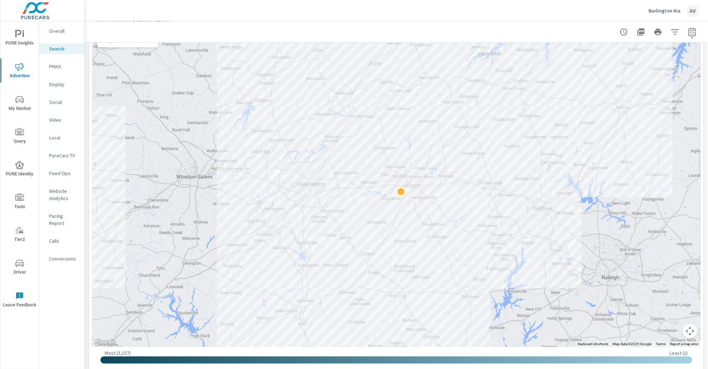
click at [125, 46] on div "Impressions 0 ​" at bounding box center [128, 40] width 61 height 14
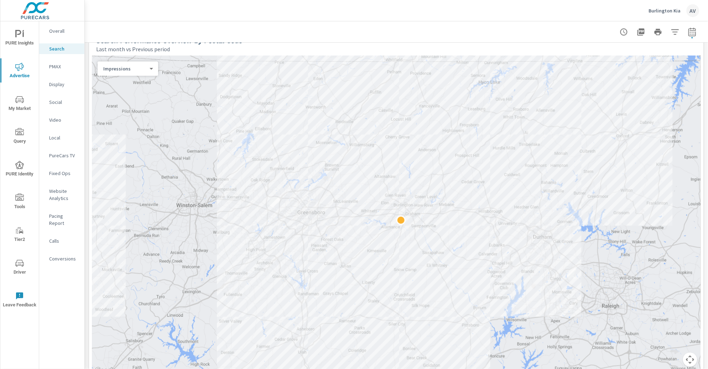
scroll to position [93, 0]
click at [107, 72] on body "PURE Insights Advertise My Market Query PURE Identity Tools Tier2 Driver Leave …" at bounding box center [354, 184] width 708 height 369
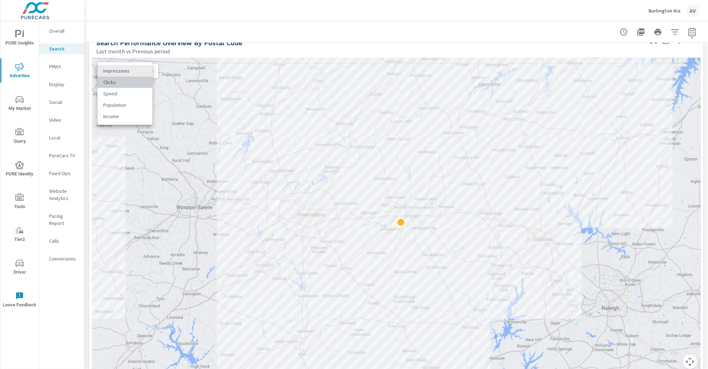
click at [108, 84] on li "Clicks" at bounding box center [125, 82] width 55 height 11
click at [114, 76] on div "Clicks 1 ​" at bounding box center [128, 71] width 61 height 14
click at [115, 73] on body "PURE Insights Advertise My Market Query PURE Identity Tools Tier2 Driver Leave …" at bounding box center [354, 184] width 708 height 369
click at [115, 81] on li "Spend" at bounding box center [125, 82] width 55 height 11
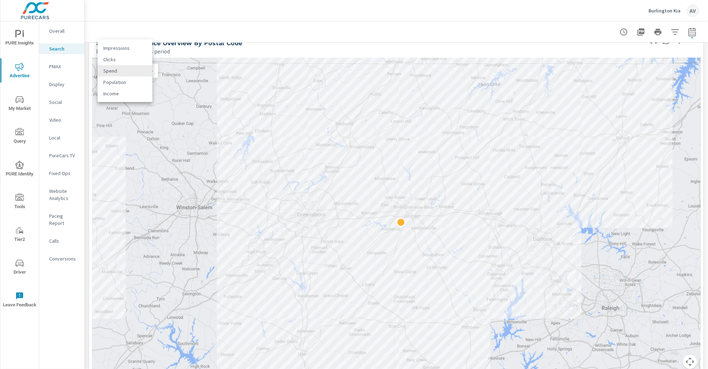
click at [116, 71] on body "PURE Insights Advertise My Market Query PURE Identity Tools Tier2 Driver Leave …" at bounding box center [354, 184] width 708 height 369
click at [117, 51] on li "Impressions" at bounding box center [125, 47] width 55 height 11
click at [54, 69] on p "PMAX" at bounding box center [64, 66] width 30 height 7
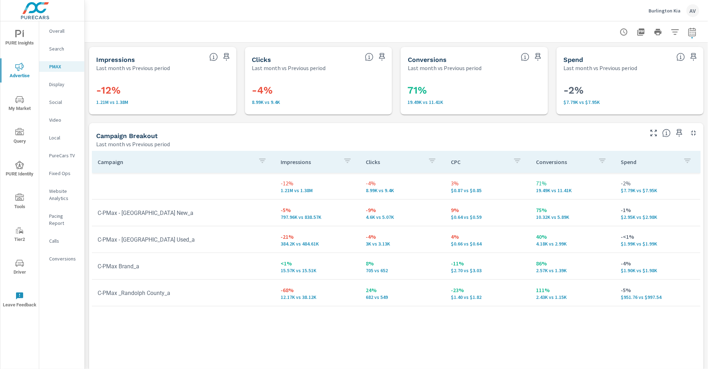
click at [54, 27] on p "Overall" at bounding box center [64, 30] width 30 height 7
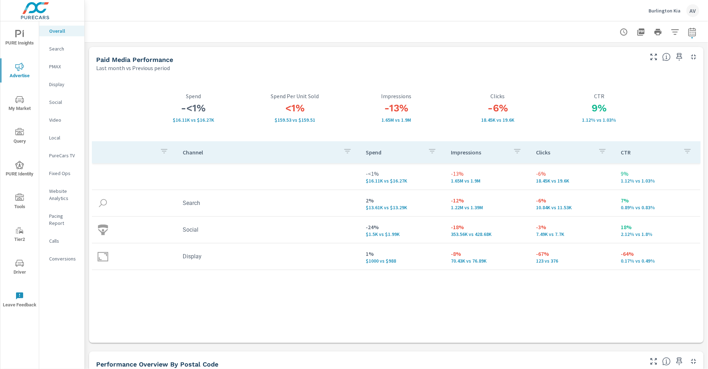
click at [259, 62] on div "Paid Media Performance" at bounding box center [369, 60] width 546 height 8
click at [22, 99] on icon "nav menu" at bounding box center [19, 99] width 9 height 9
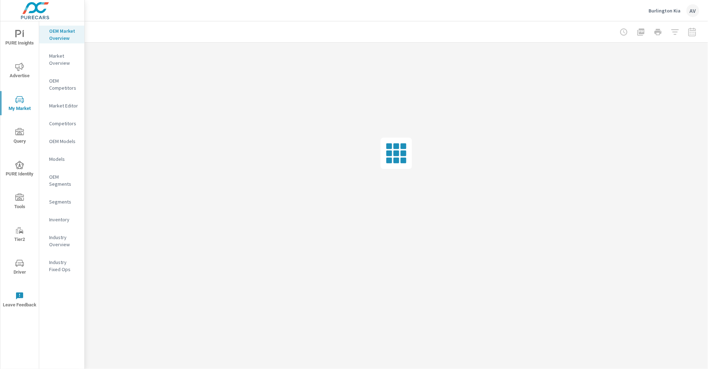
click at [20, 33] on icon "nav menu" at bounding box center [18, 33] width 6 height 7
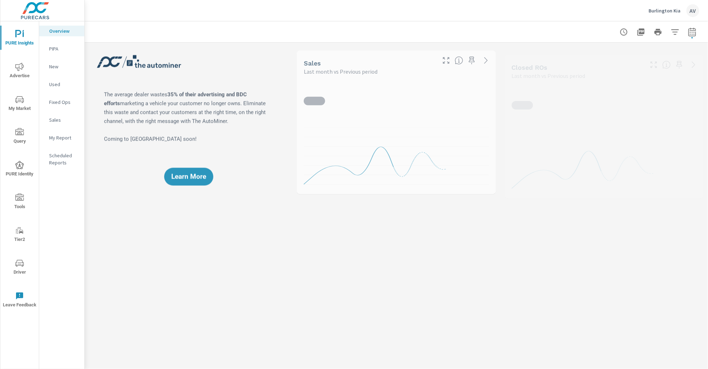
scroll to position [0, 0]
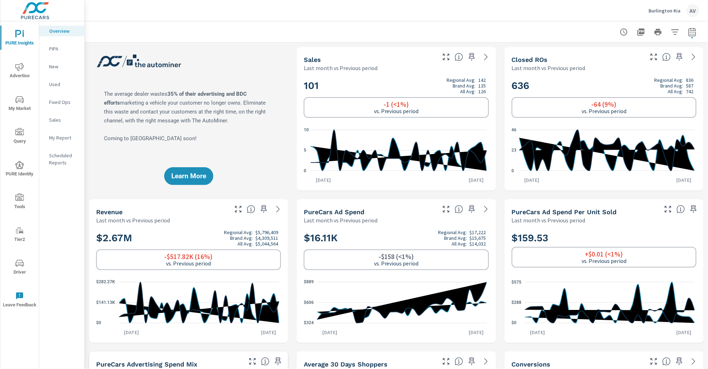
click at [21, 64] on icon "nav menu" at bounding box center [19, 67] width 9 height 9
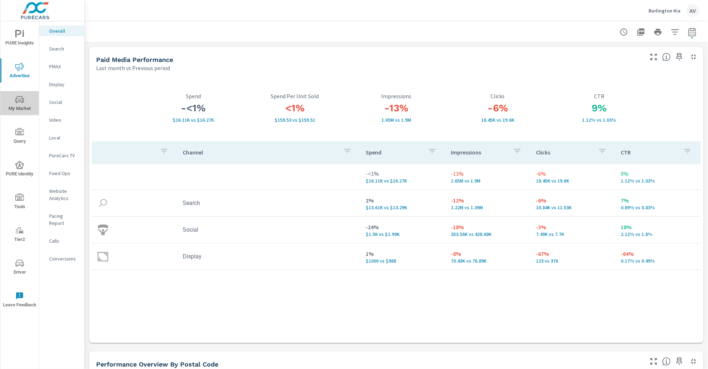
click at [16, 102] on icon "nav menu" at bounding box center [19, 99] width 9 height 9
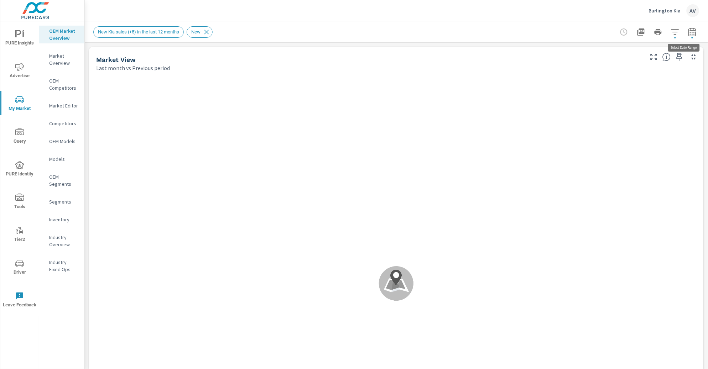
scroll to position [0, 0]
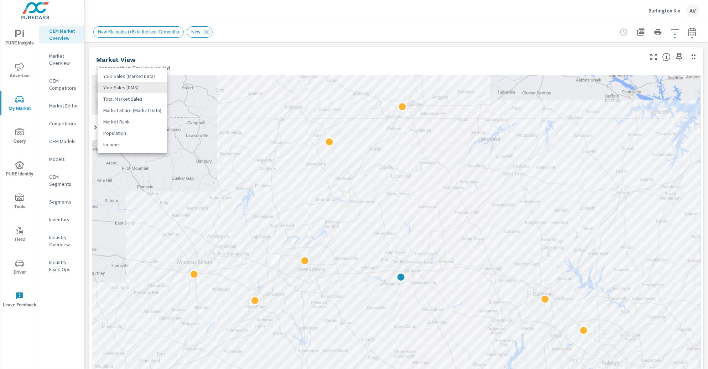
click at [146, 85] on body "PURE Insights Advertise My Market Query PURE Identity Tools Tier2 Driver Leave …" at bounding box center [354, 184] width 708 height 369
click at [152, 101] on li "Total Market Sales" at bounding box center [132, 98] width 69 height 11
click at [141, 88] on body "PURE Insights Advertise My Market Query PURE Identity Tools Tier2 Driver Leave …" at bounding box center [354, 184] width 708 height 369
click at [144, 101] on li "Market Share (Market Data)" at bounding box center [132, 98] width 69 height 11
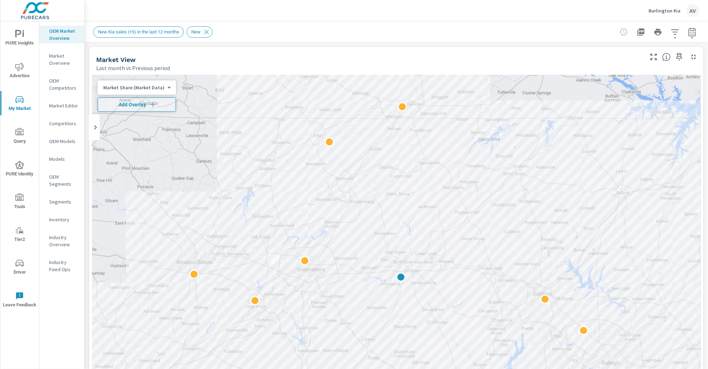
click at [143, 85] on body "PURE Insights Advertise My Market Query PURE Identity Tools Tier2 Driver Leave …" at bounding box center [354, 184] width 708 height 369
click at [143, 57] on li "Your Sales (Market Data)" at bounding box center [133, 53] width 70 height 11
click at [150, 93] on div "Your Sales (Market Data) 0 ​" at bounding box center [134, 87] width 72 height 14
click at [150, 91] on div "Your Sales (Market Data) 0 ​" at bounding box center [134, 87] width 72 height 14
click at [150, 85] on body "PURE Insights Advertise My Market Query PURE Identity Tools Tier2 Driver Leave …" at bounding box center [354, 184] width 708 height 369
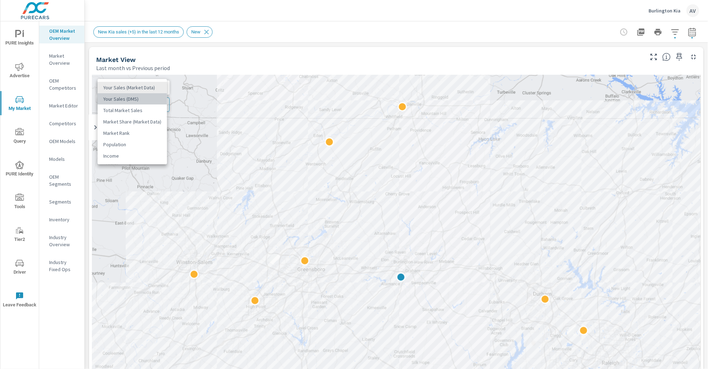
click at [142, 102] on li "Your Sales (DMS)" at bounding box center [132, 98] width 69 height 11
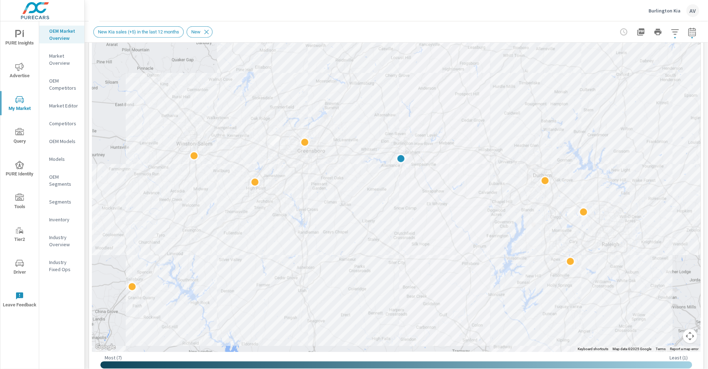
scroll to position [116, 0]
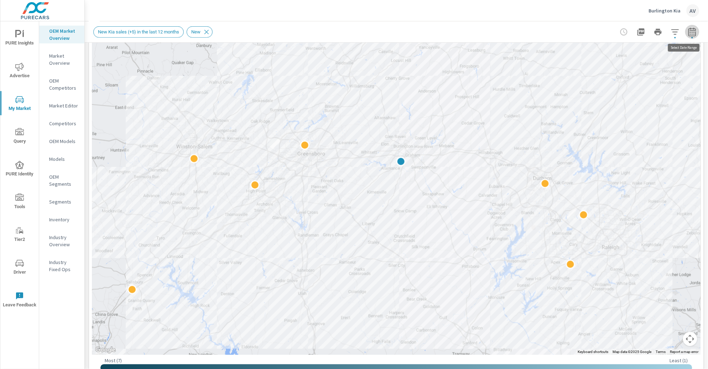
click at [688, 28] on icon "button" at bounding box center [692, 32] width 9 height 9
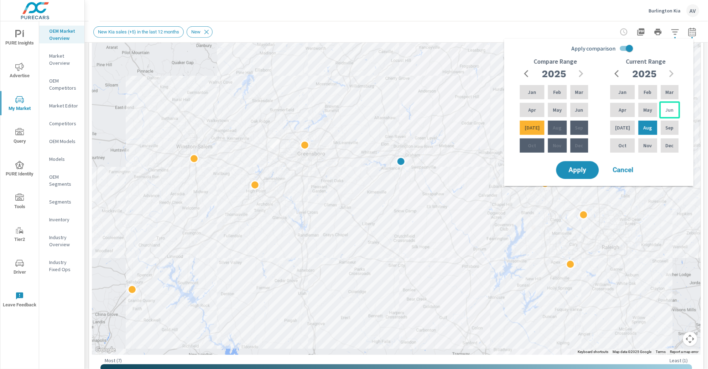
click at [666, 113] on p "Jun" at bounding box center [670, 109] width 8 height 7
click at [647, 111] on p "May" at bounding box center [648, 109] width 9 height 7
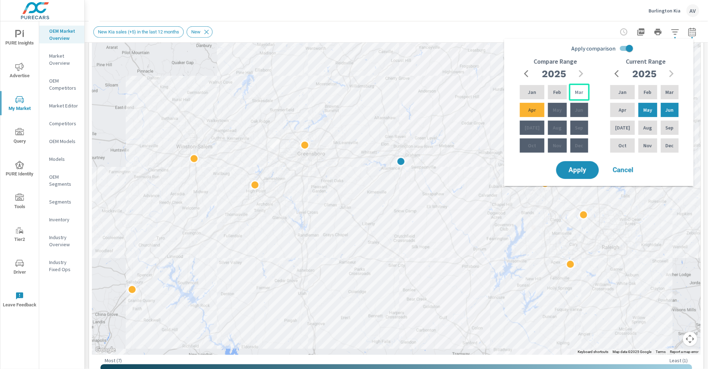
click at [575, 94] on p "Mar" at bounding box center [579, 92] width 8 height 7
click at [529, 109] on p "Apr" at bounding box center [532, 109] width 7 height 7
click at [579, 170] on span "Apply" at bounding box center [577, 170] width 29 height 7
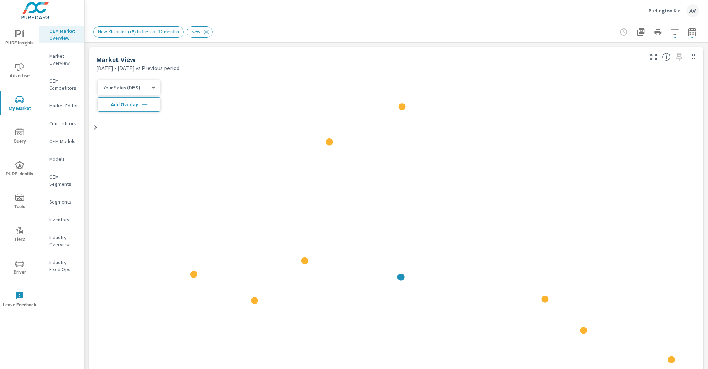
scroll to position [0, 0]
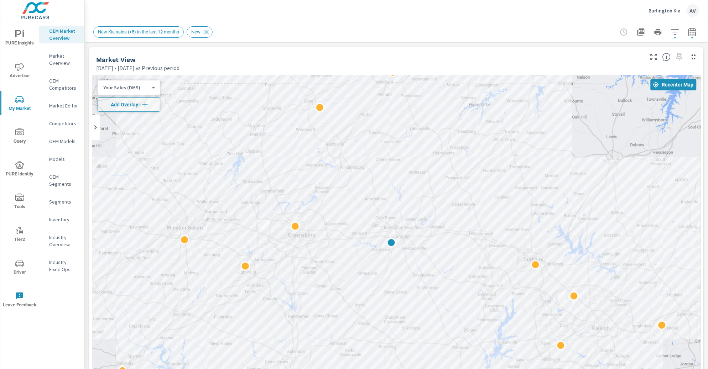
drag, startPoint x: 551, startPoint y: 147, endPoint x: 540, endPoint y: 109, distance: 39.7
click at [542, 111] on div at bounding box center [396, 273] width 609 height 396
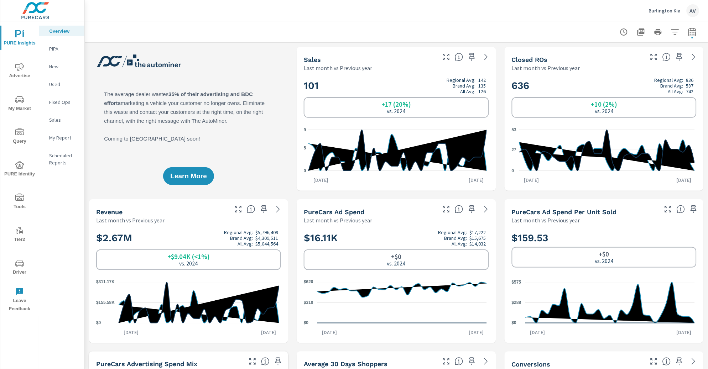
scroll to position [0, 0]
click at [455, 27] on div at bounding box center [396, 31] width 606 height 21
click at [688, 31] on icon "button" at bounding box center [691, 31] width 7 height 9
select select "Last month"
select select "Previous year"
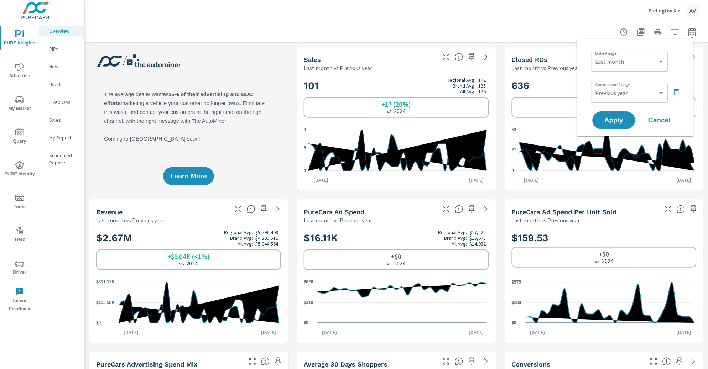
click at [563, 28] on div at bounding box center [396, 31] width 606 height 21
click at [15, 262] on icon "nav menu" at bounding box center [19, 263] width 9 height 9
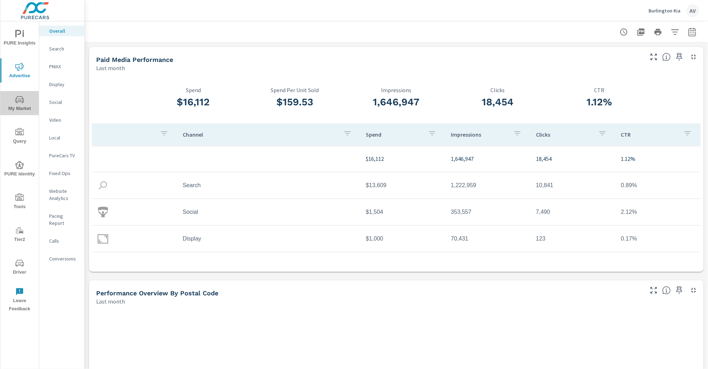
click at [19, 108] on span "My Market" at bounding box center [19, 103] width 34 height 17
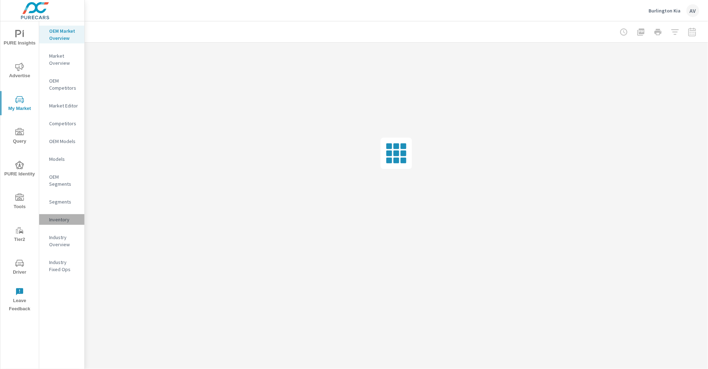
click at [60, 218] on p "Inventory" at bounding box center [64, 219] width 30 height 7
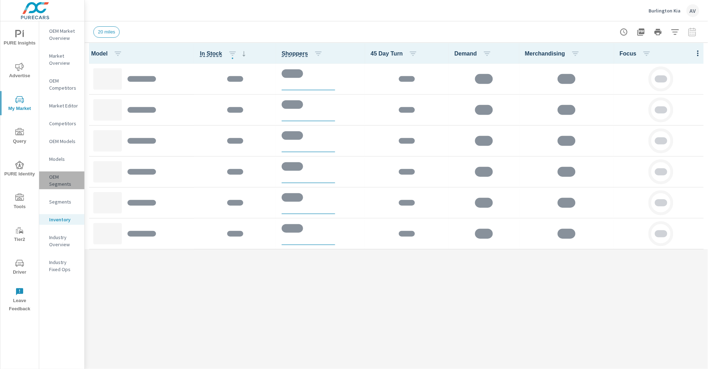
click at [57, 180] on p "OEM Segments" at bounding box center [64, 180] width 30 height 14
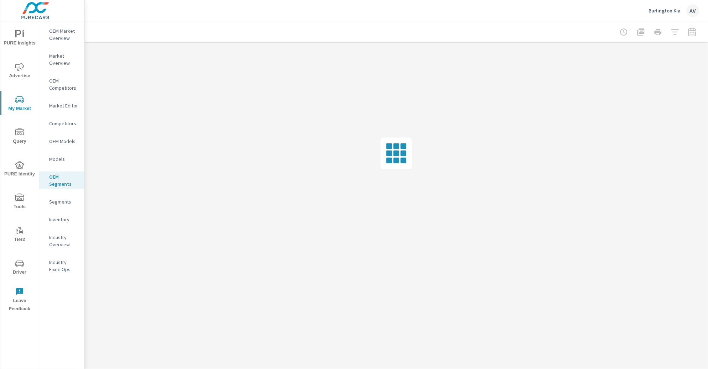
click at [54, 149] on nav "OEM Market Overview Market Overview OEM Competitors Market Editor Competitors O…" at bounding box center [61, 153] width 45 height 264
click at [53, 167] on nav "OEM Market Overview Market Overview OEM Competitors Market Editor Competitors O…" at bounding box center [61, 153] width 45 height 264
click at [53, 161] on p "Models" at bounding box center [64, 159] width 30 height 7
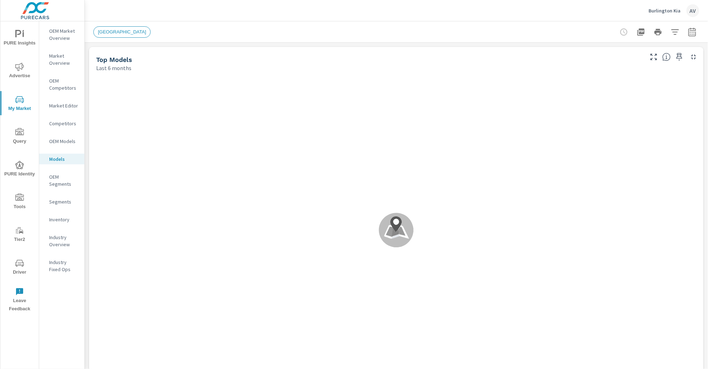
scroll to position [0, 0]
click at [687, 36] on button "button" at bounding box center [692, 32] width 14 height 14
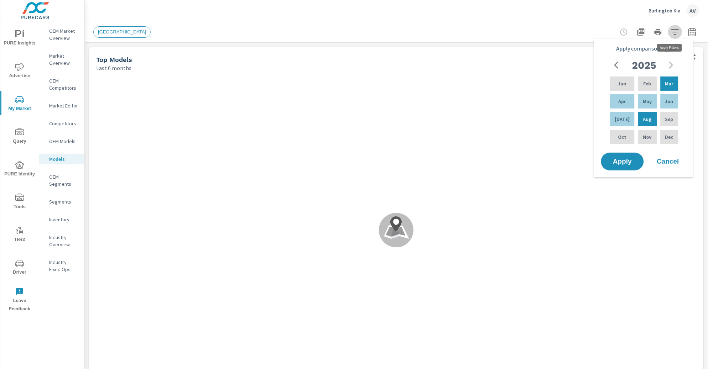
click at [674, 33] on button "button" at bounding box center [675, 32] width 14 height 14
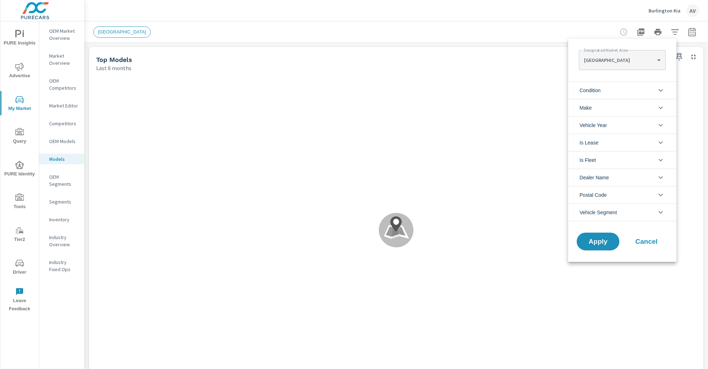
click at [634, 57] on body "PURE Insights Advertise My Market Query PURE Identity Tools Tier2 Driver Leave …" at bounding box center [354, 184] width 708 height 369
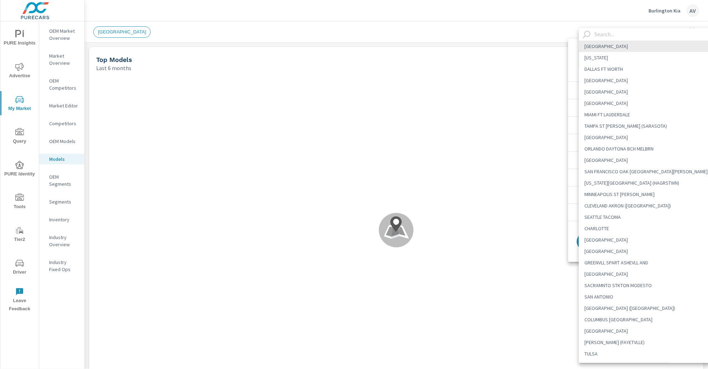
click at [631, 344] on li "[PERSON_NAME] (FAYETVLLE)" at bounding box center [649, 342] width 141 height 11
type Area "[PERSON_NAME] (FAYETVLLE)"
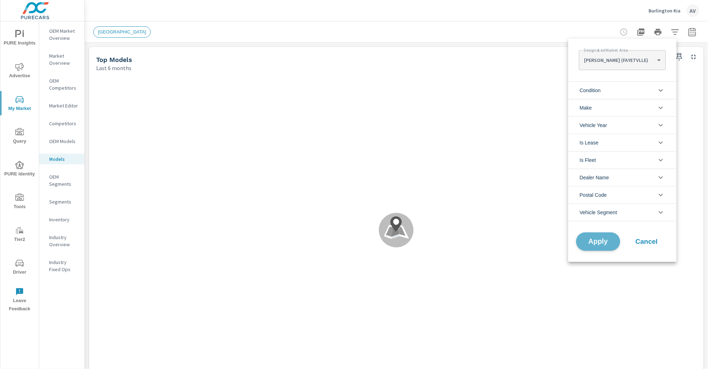
click at [610, 241] on span "Apply" at bounding box center [598, 242] width 29 height 7
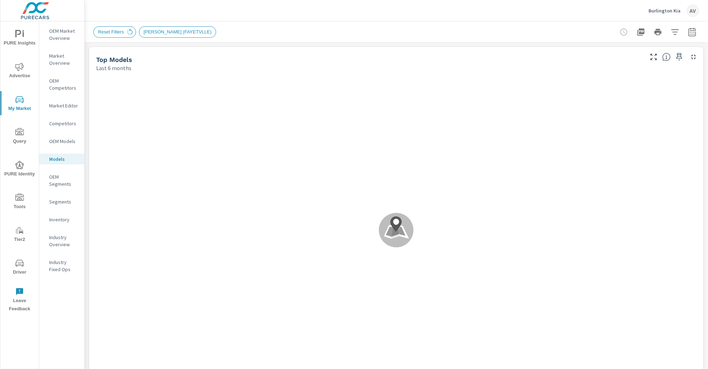
scroll to position [0, 0]
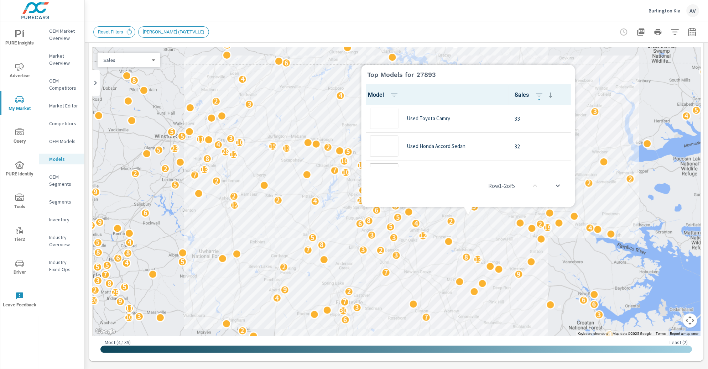
scroll to position [0, 0]
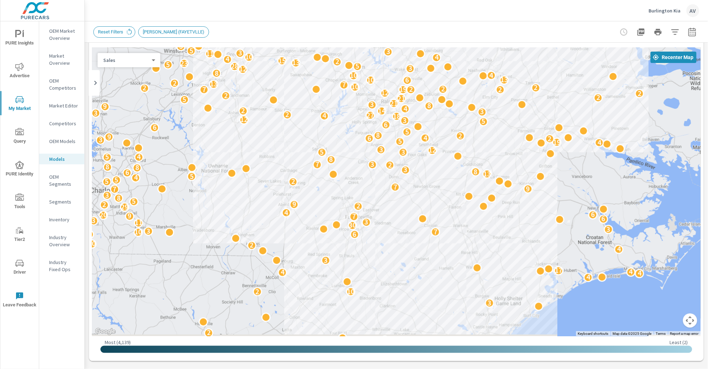
drag, startPoint x: 468, startPoint y: 216, endPoint x: 477, endPoint y: 129, distance: 87.7
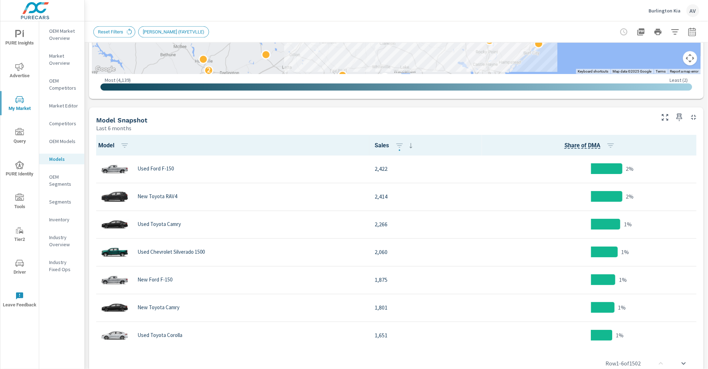
scroll to position [290, 0]
click at [61, 27] on p "OEM Market Overview" at bounding box center [64, 34] width 30 height 14
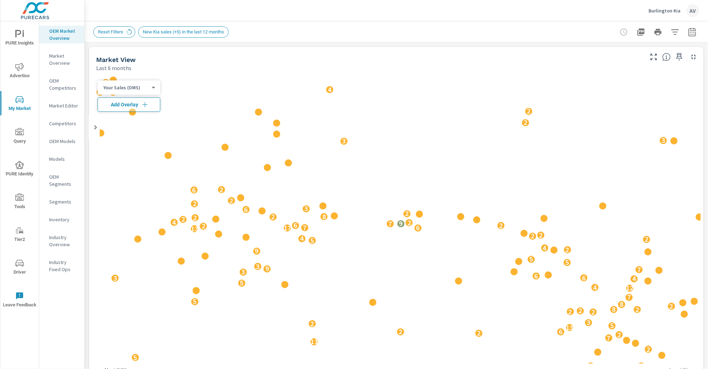
scroll to position [0, 0]
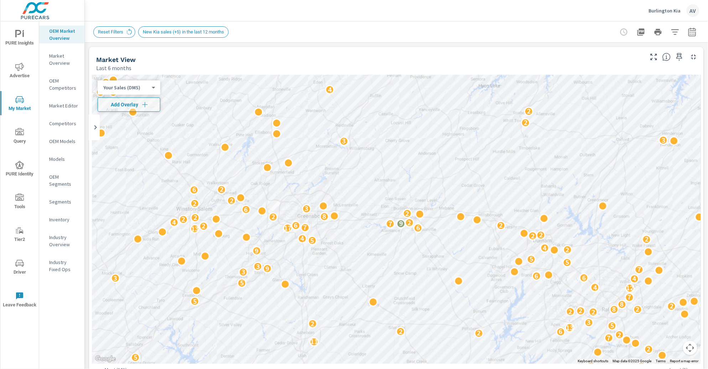
drag, startPoint x: 696, startPoint y: 92, endPoint x: 697, endPoint y: 100, distance: 8.6
click at [697, 100] on div "← Move left → Move right ↑ Move up ↓ Move down + Zoom in - Zoom out Home Jump l…" at bounding box center [396, 230] width 615 height 317
click at [688, 35] on icon "button" at bounding box center [692, 32] width 9 height 9
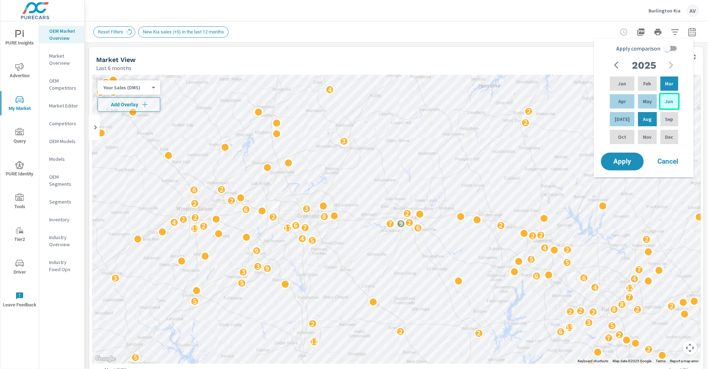
click at [668, 105] on div "Jun" at bounding box center [669, 101] width 21 height 17
click at [647, 102] on p "May" at bounding box center [647, 101] width 9 height 7
click at [668, 51] on input "Apply comparison" at bounding box center [667, 49] width 41 height 14
checkbox input "true"
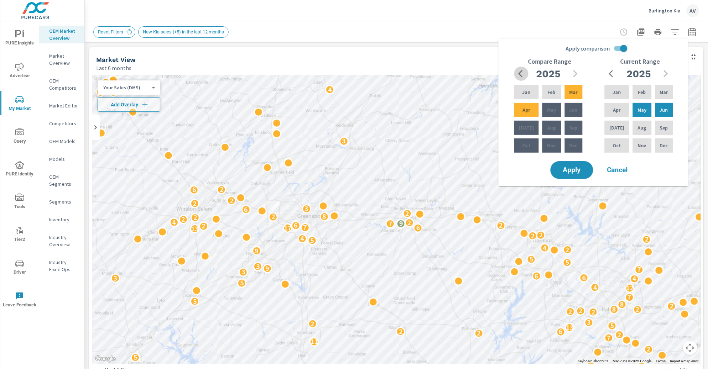
click at [522, 71] on icon "button" at bounding box center [523, 73] width 9 height 9
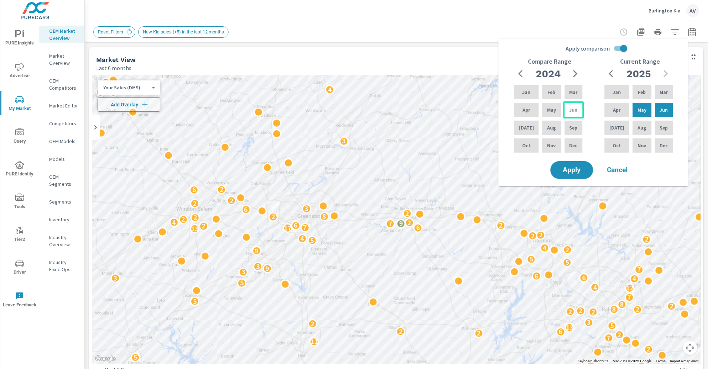
click at [576, 114] on div "Jun" at bounding box center [573, 110] width 21 height 17
click at [547, 113] on p "May" at bounding box center [551, 109] width 9 height 7
click at [578, 173] on span "Apply" at bounding box center [571, 170] width 29 height 7
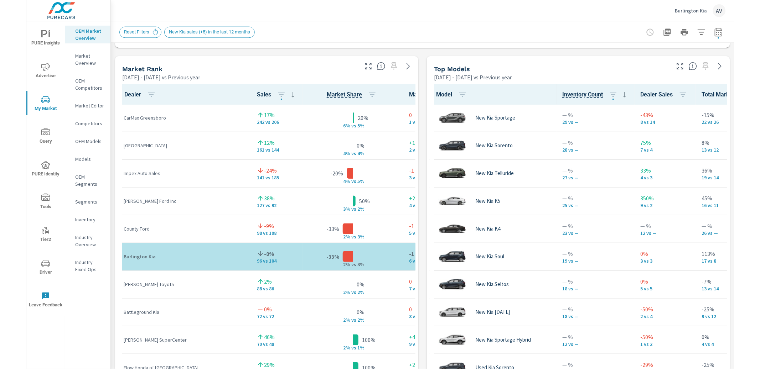
scroll to position [0, 0]
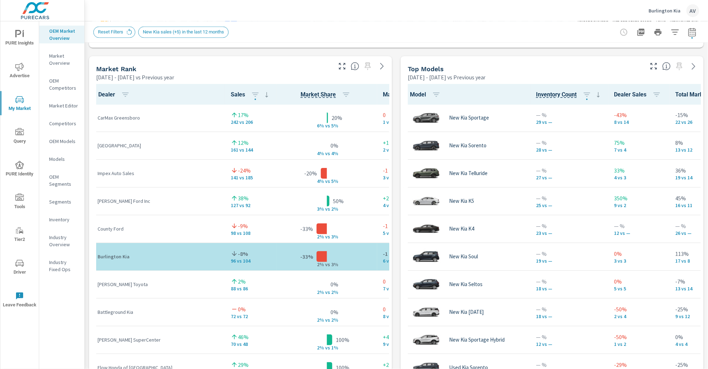
click at [392, 104] on div "Market View May 01, 2025 - Jun 30, 2025 vs Previous year ← Move left → Move rig…" at bounding box center [396, 204] width 623 height 1219
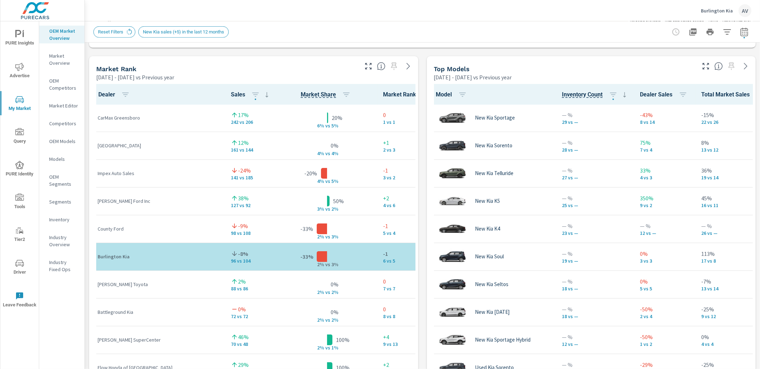
click at [417, 58] on div "Market View May 01, 2025 - Jun 30, 2025 vs Previous year ← Move left → Move rig…" at bounding box center [422, 204] width 675 height 1219
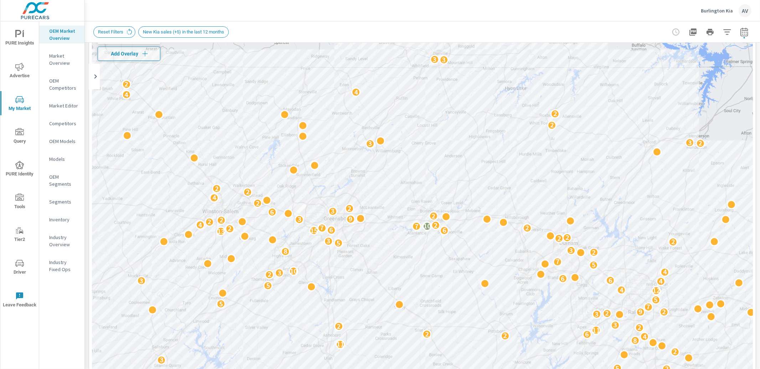
scroll to position [49, 0]
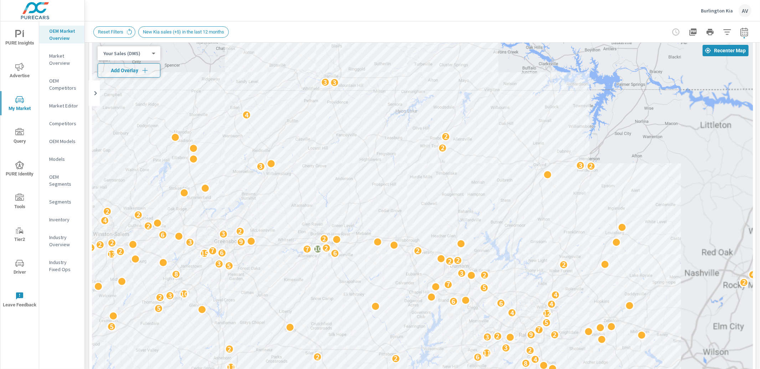
scroll to position [15, 0]
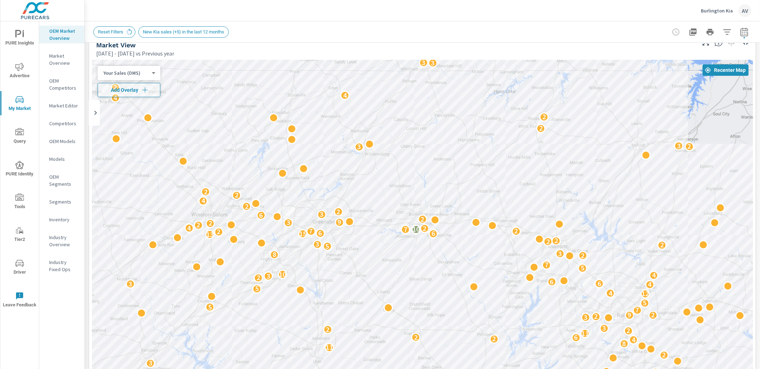
drag, startPoint x: 579, startPoint y: 219, endPoint x: 678, endPoint y: 179, distance: 106.7
click at [678, 179] on div "2 3 2 2 2 6 6 2 6 10 4 9 2 6 6 9 5 2 5 2 5 4 3 3 3 3 3 5 6 2 7 7 2 4 3 4 2 4 2 …" at bounding box center [422, 258] width 661 height 396
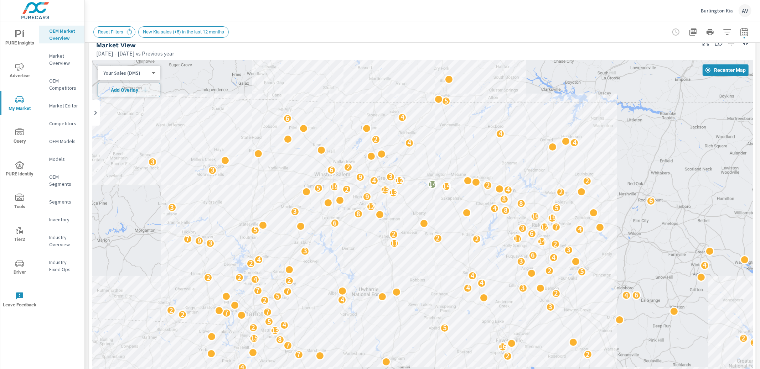
drag, startPoint x: 595, startPoint y: 287, endPoint x: 543, endPoint y: 217, distance: 88.3
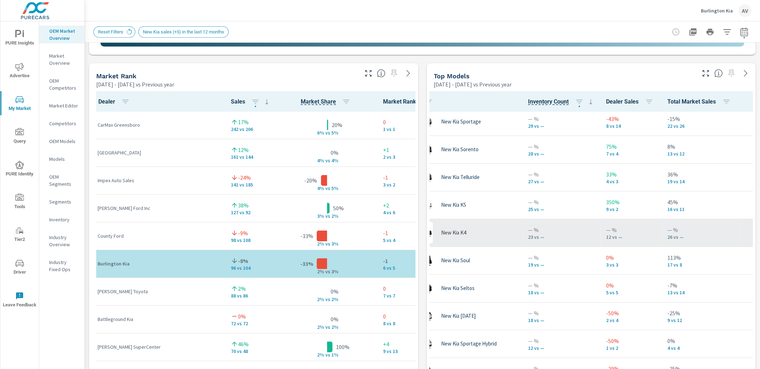
scroll to position [4, 36]
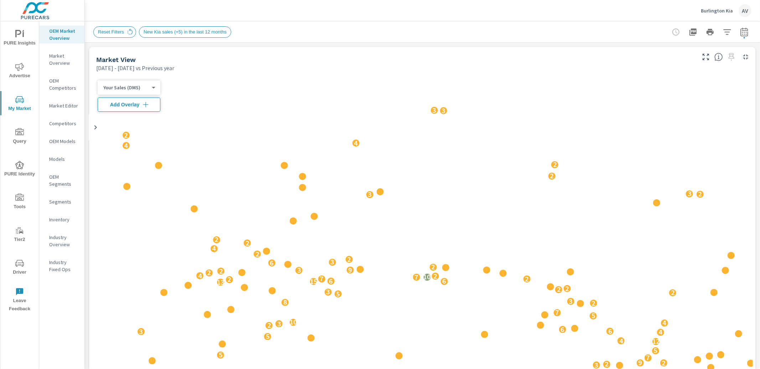
scroll to position [0, 0]
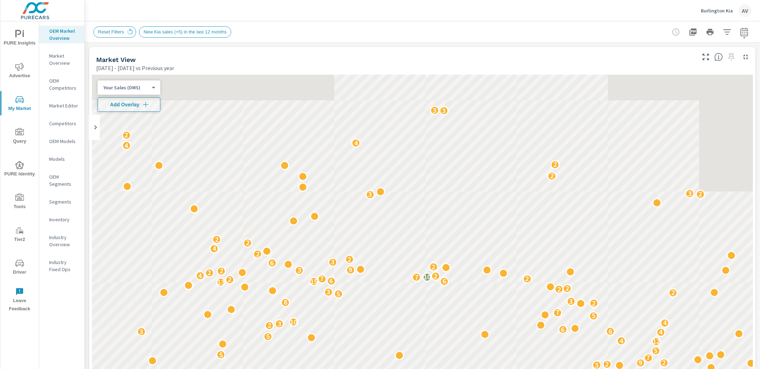
click at [54, 141] on p "OEM Models" at bounding box center [64, 141] width 30 height 7
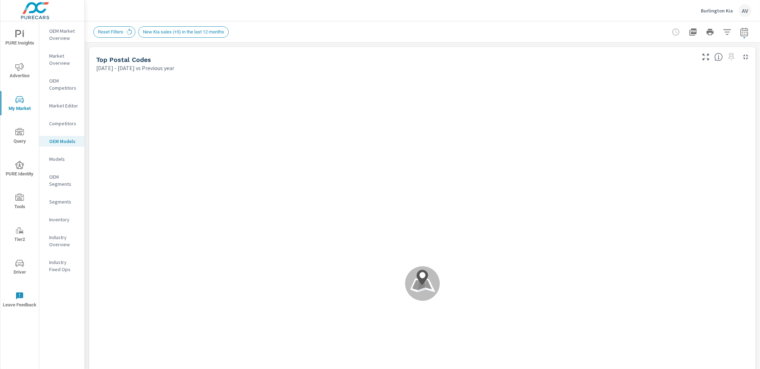
scroll to position [0, 0]
click at [564, 36] on div "Reset Filters New Kia sales (+5) in the last 12 months" at bounding box center [372, 31] width 558 height 11
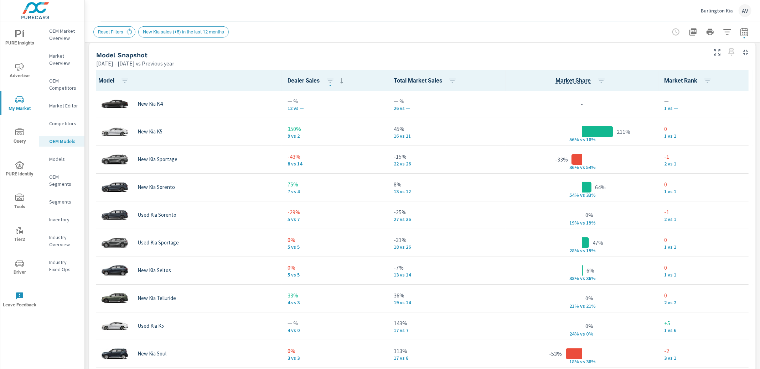
scroll to position [459, 0]
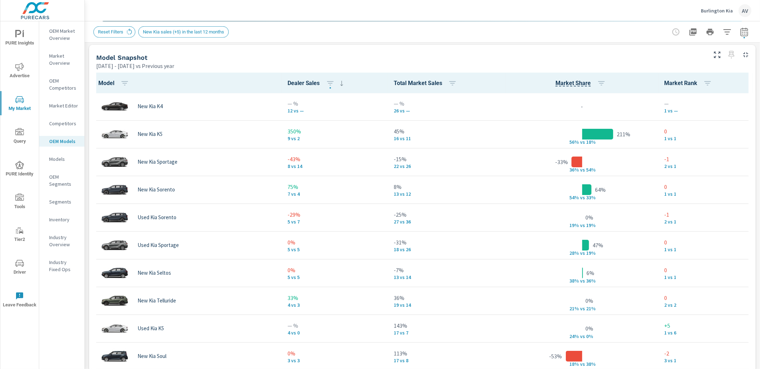
click at [741, 34] on icon "button" at bounding box center [743, 33] width 5 height 3
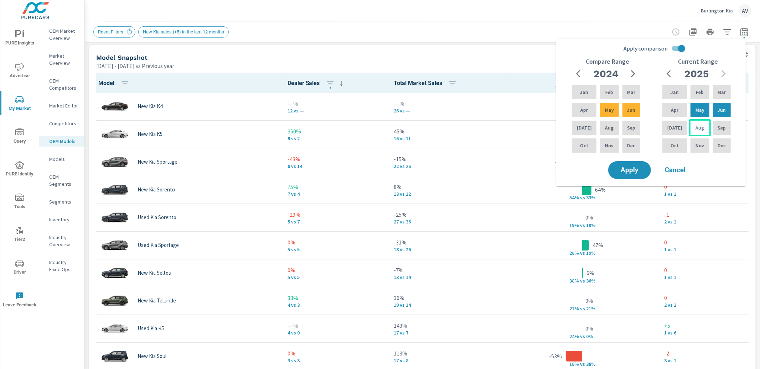
click at [693, 131] on div "Aug" at bounding box center [699, 127] width 21 height 17
click at [679, 131] on div "[DATE]" at bounding box center [674, 127] width 27 height 17
click at [676, 131] on div "[DATE]" at bounding box center [674, 127] width 27 height 17
click at [689, 132] on div "Aug" at bounding box center [699, 127] width 21 height 17
click at [600, 129] on div "Aug" at bounding box center [608, 127] width 21 height 17
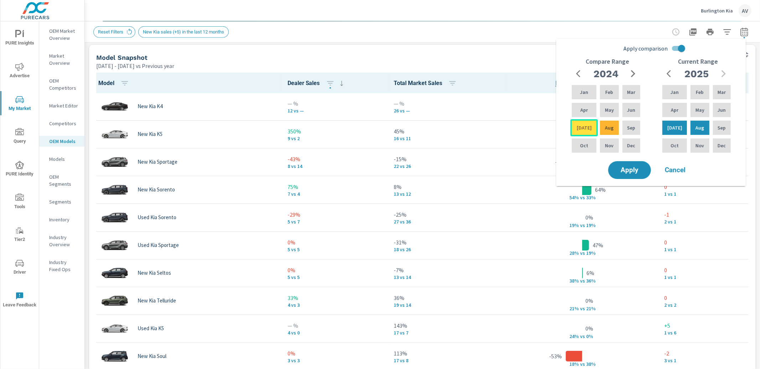
click at [587, 130] on div "[DATE]" at bounding box center [583, 127] width 27 height 17
click at [628, 167] on span "Apply" at bounding box center [629, 170] width 29 height 7
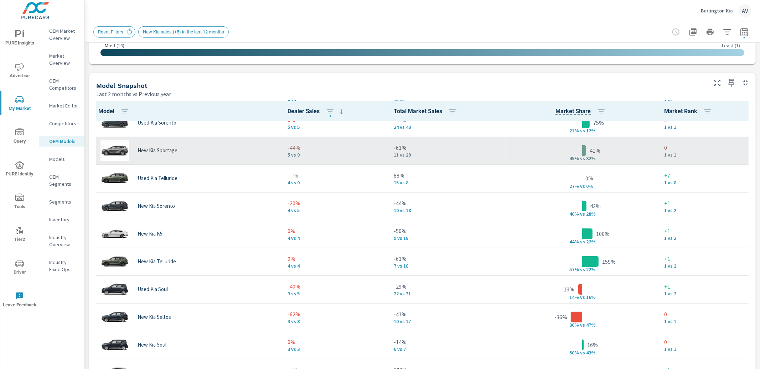
scroll to position [38, 0]
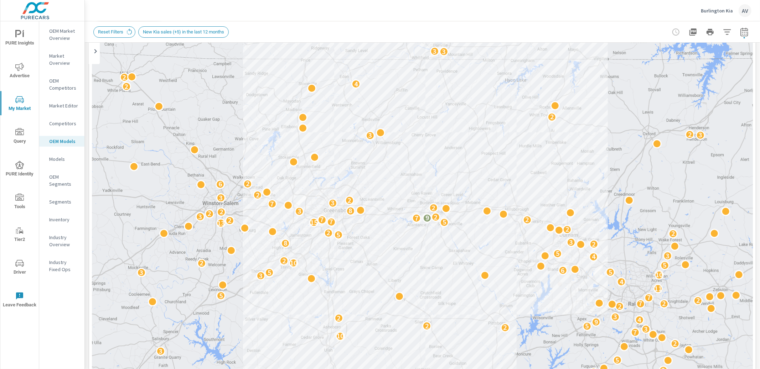
scroll to position [54, 0]
